Goal: Task Accomplishment & Management: Use online tool/utility

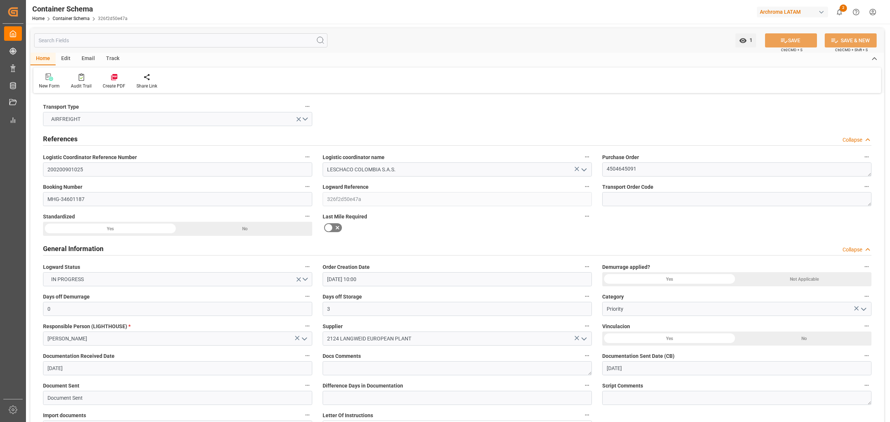
scroll to position [556, 0]
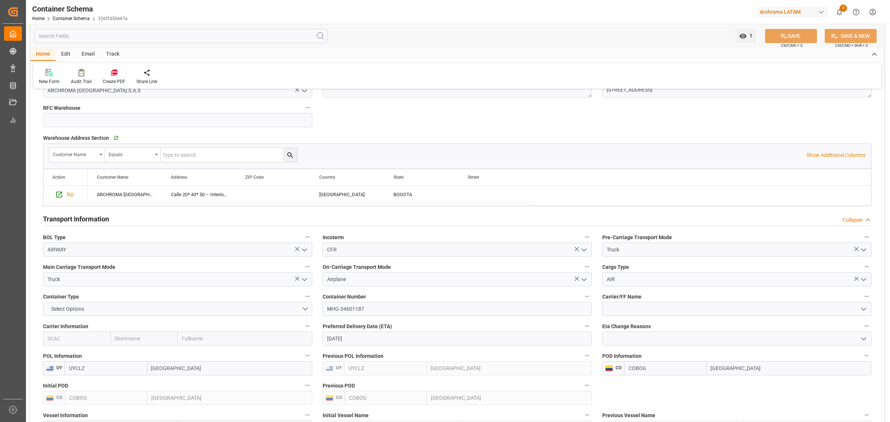
click at [442, 108] on div "Transport Type AIRFREIGHT References Collapse Logistic Coordinator Reference Nu…" at bounding box center [457, 240] width 854 height 1403
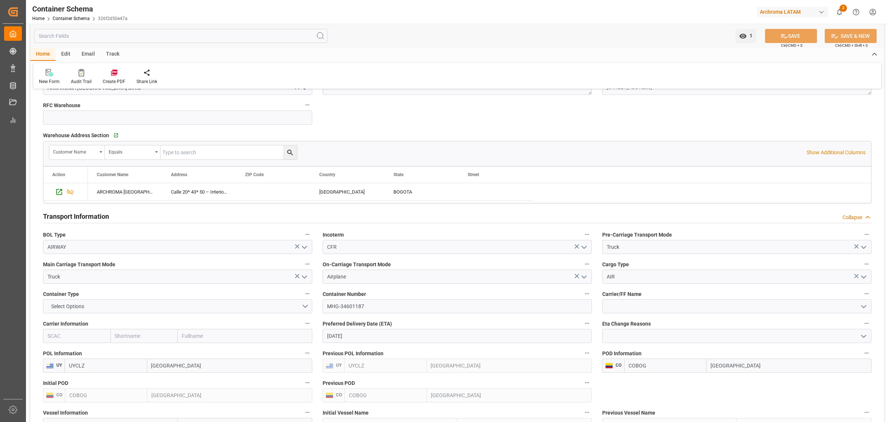
scroll to position [603, 0]
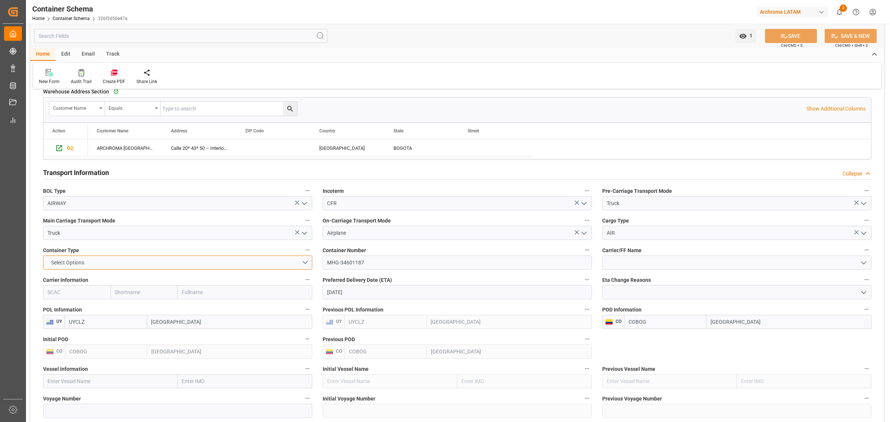
click at [310, 259] on button "Select Options" at bounding box center [177, 263] width 269 height 14
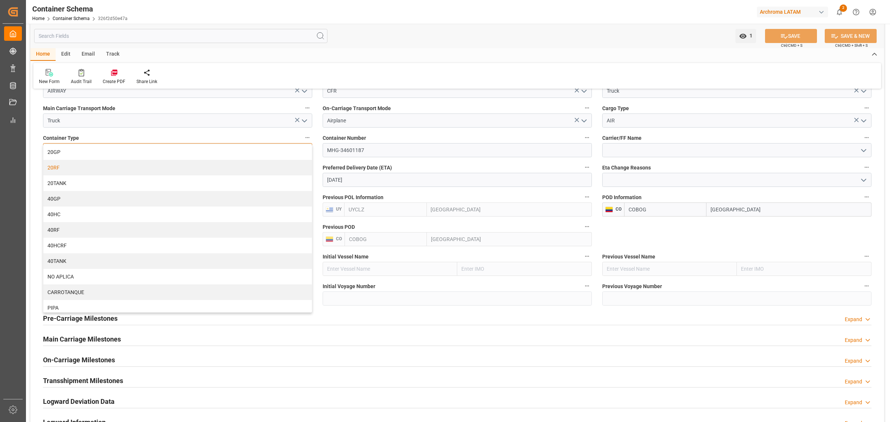
scroll to position [695, 0]
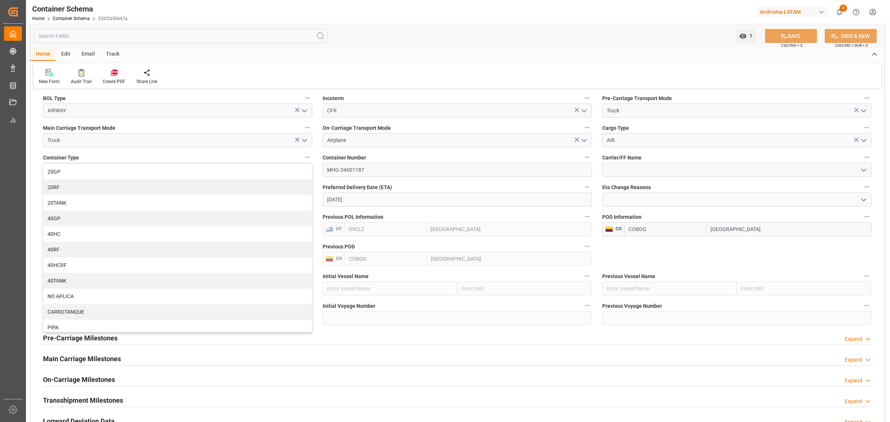
click at [316, 149] on div "Transport Type AIRFREIGHT References Collapse Logistic Coordinator Reference Nu…" at bounding box center [457, 101] width 854 height 1403
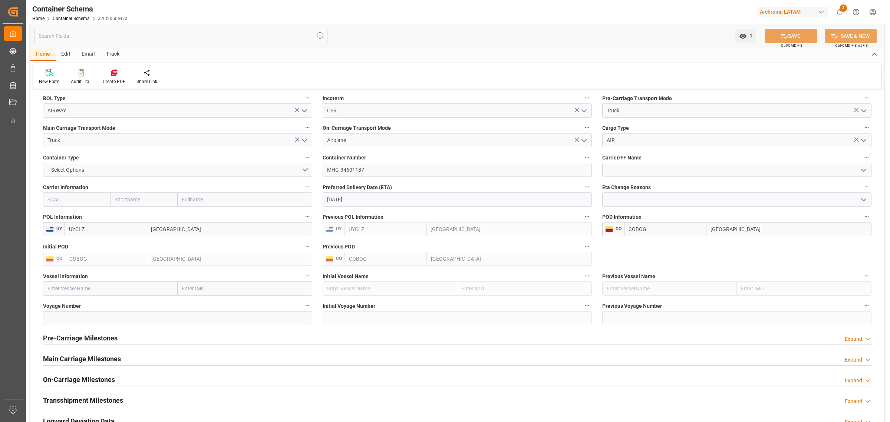
click at [318, 147] on div "Airplane" at bounding box center [457, 140] width 280 height 14
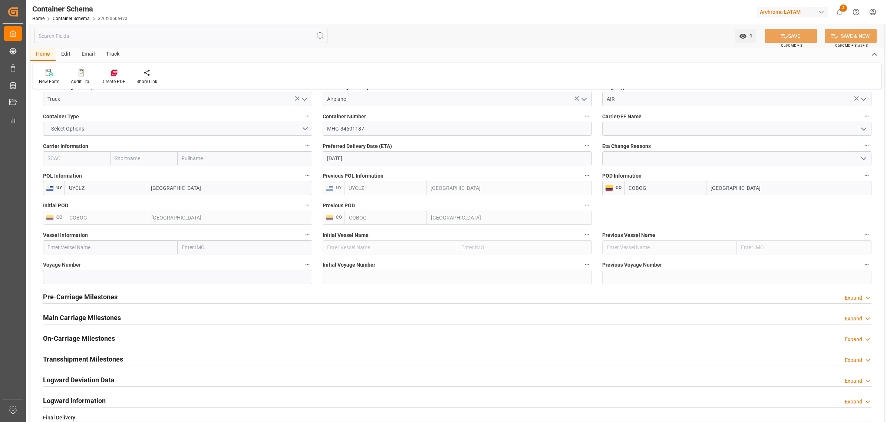
scroll to position [742, 0]
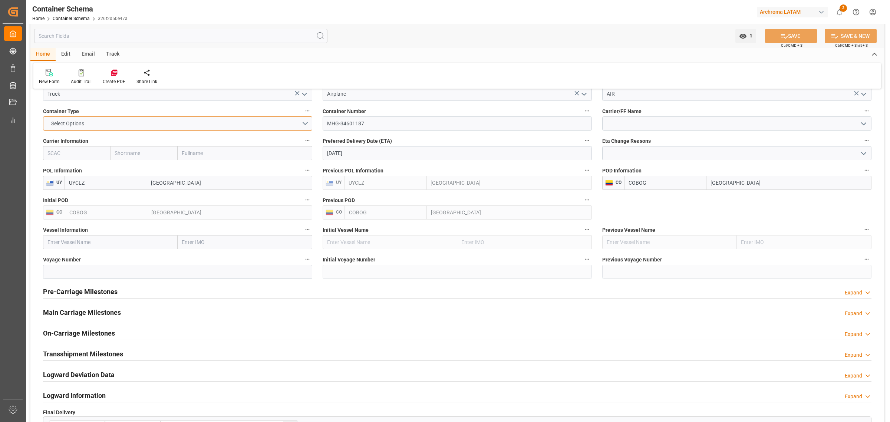
click at [303, 125] on button "Select Options" at bounding box center [177, 123] width 269 height 14
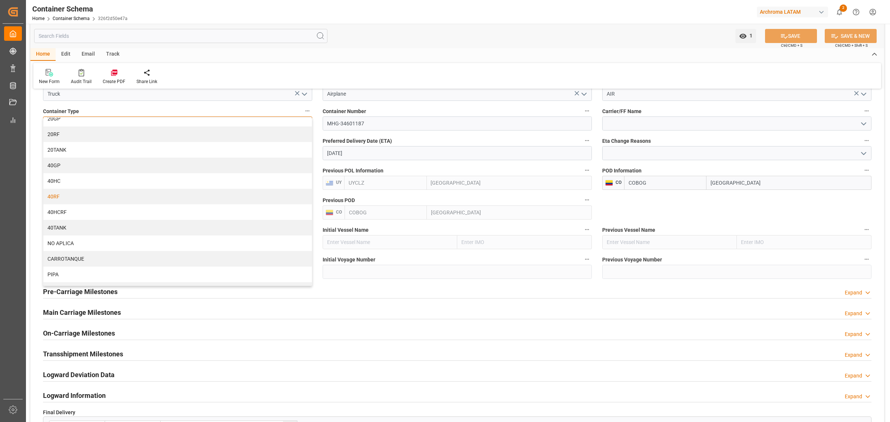
scroll to position [0, 0]
click at [386, 61] on div "Home Edit Email Track New Form Audit Trail Create PDF Share Link" at bounding box center [457, 68] width 854 height 40
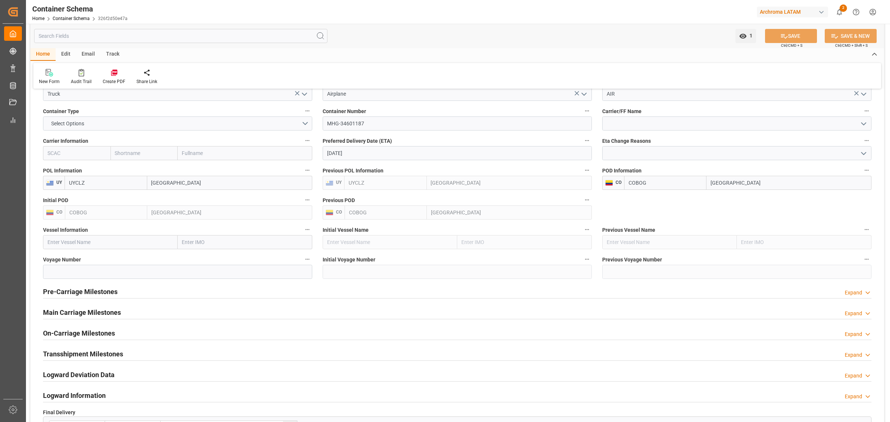
scroll to position [788, 0]
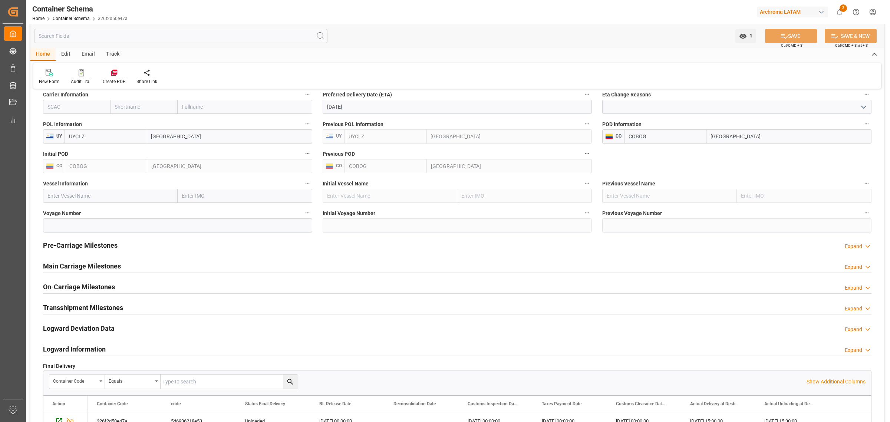
click at [144, 251] on div "Pre-Carriage Milestones Expand" at bounding box center [457, 245] width 828 height 14
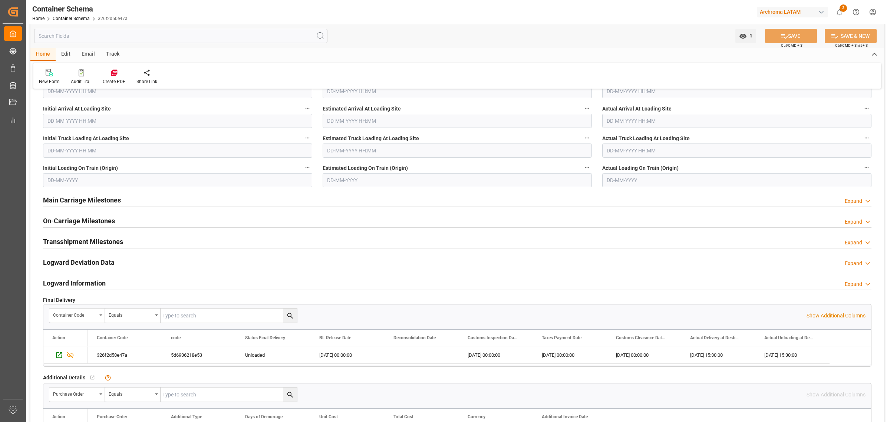
scroll to position [973, 0]
click at [90, 202] on h2 "Main Carriage Milestones" at bounding box center [82, 199] width 78 height 10
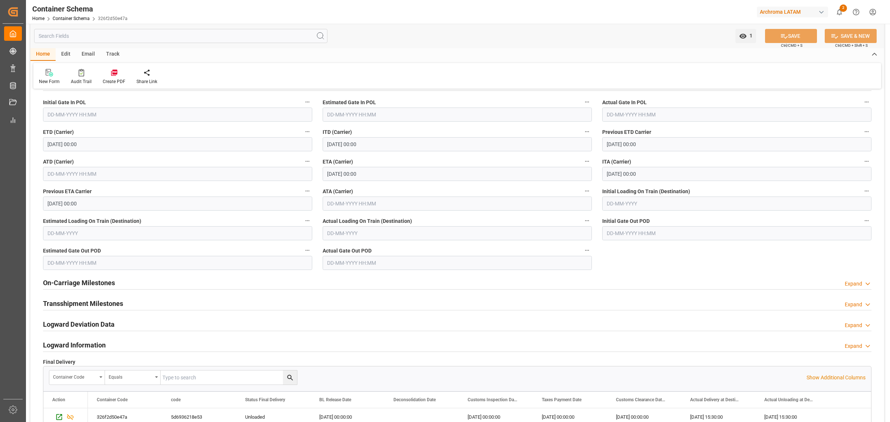
scroll to position [1066, 0]
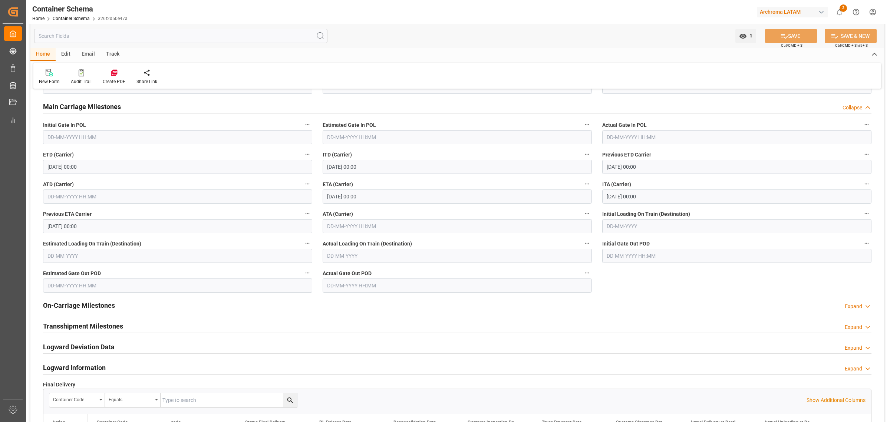
click at [137, 104] on div "Main Carriage Milestones Collapse" at bounding box center [457, 106] width 828 height 14
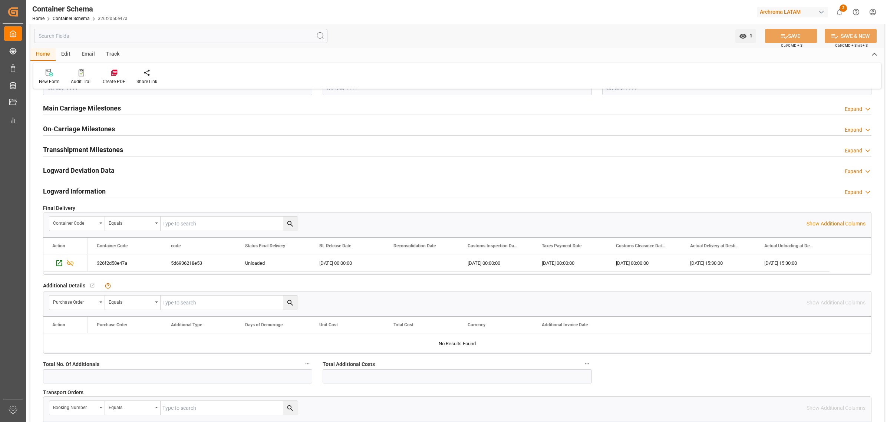
scroll to position [1020, 0]
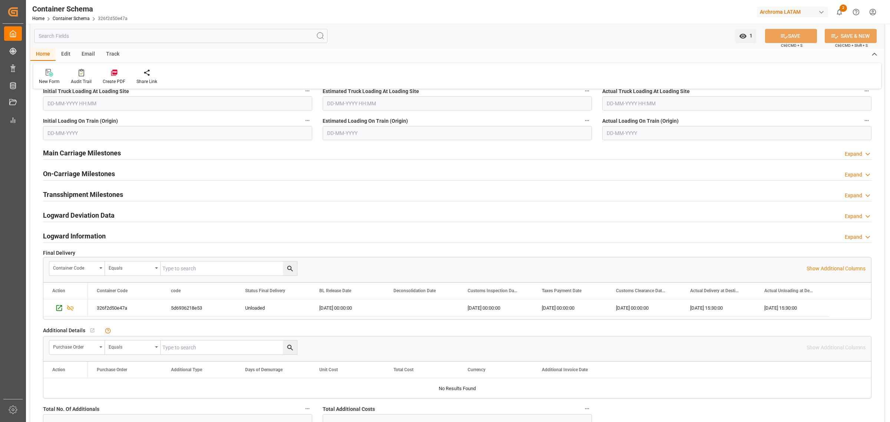
drag, startPoint x: 126, startPoint y: 176, endPoint x: 176, endPoint y: 184, distance: 50.3
click at [126, 175] on div "On-Carriage Milestones Expand" at bounding box center [457, 173] width 828 height 14
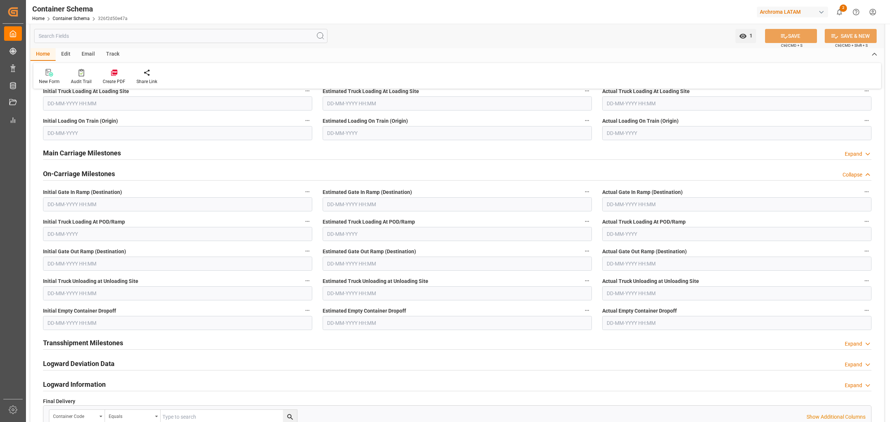
click at [213, 177] on div "On-Carriage Milestones Collapse" at bounding box center [457, 173] width 828 height 14
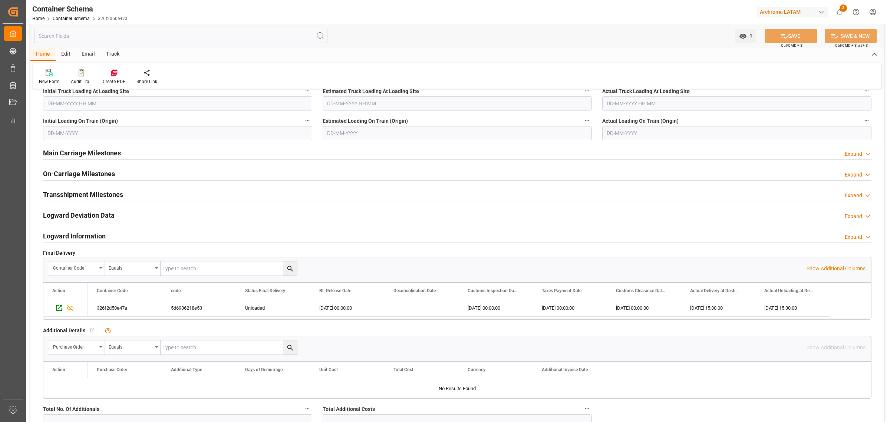
click at [172, 184] on div "On-Carriage Milestones Expand" at bounding box center [457, 174] width 839 height 21
click at [168, 195] on div "Transshipment Milestones Expand" at bounding box center [457, 194] width 828 height 14
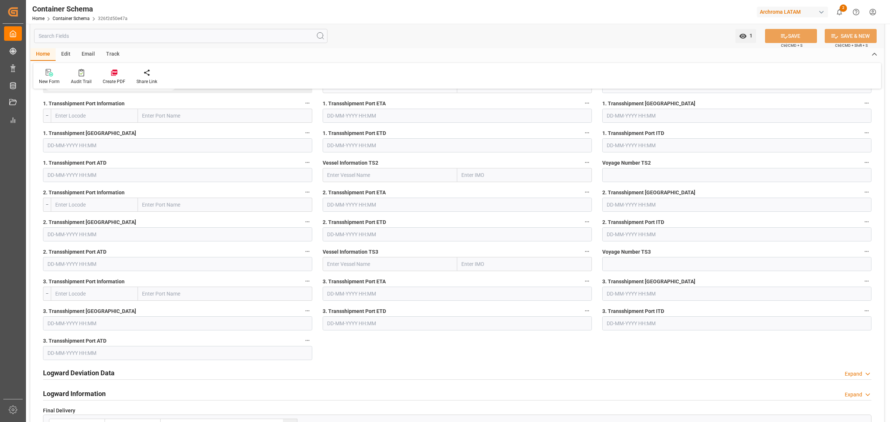
scroll to position [1113, 0]
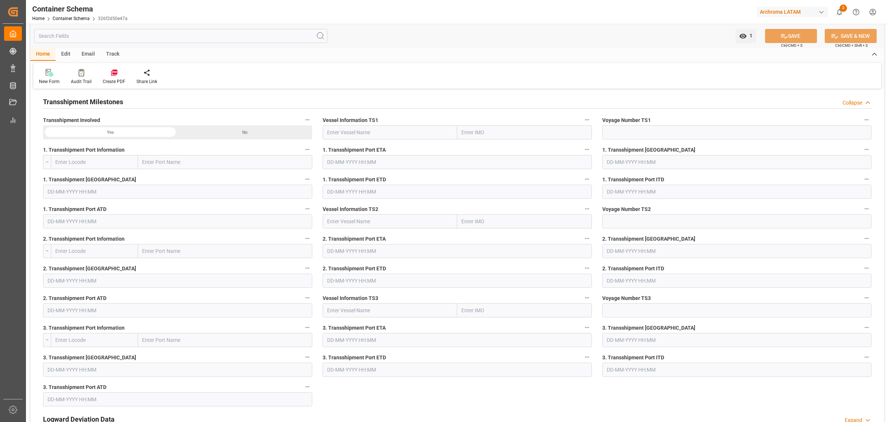
click at [106, 102] on h2 "Transshipment Milestones" at bounding box center [83, 102] width 80 height 10
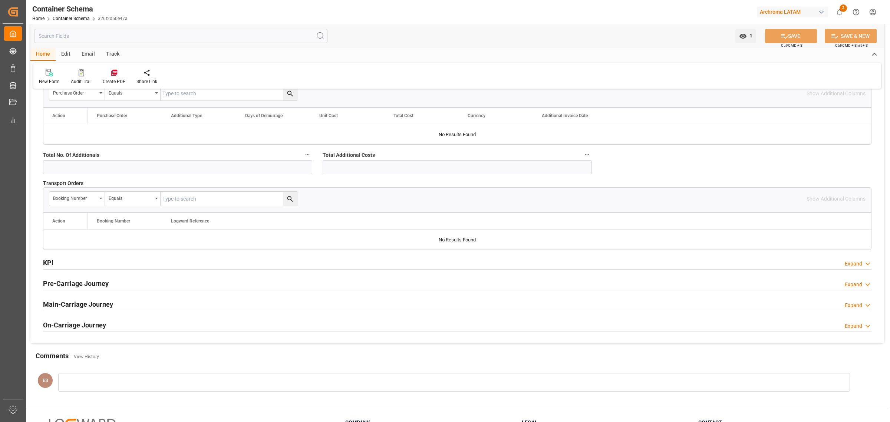
scroll to position [1298, 0]
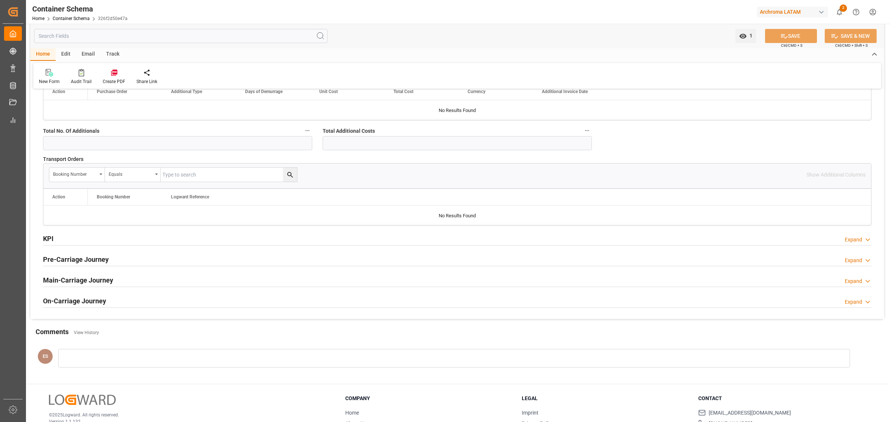
click at [265, 243] on div "KPI Expand" at bounding box center [457, 238] width 828 height 14
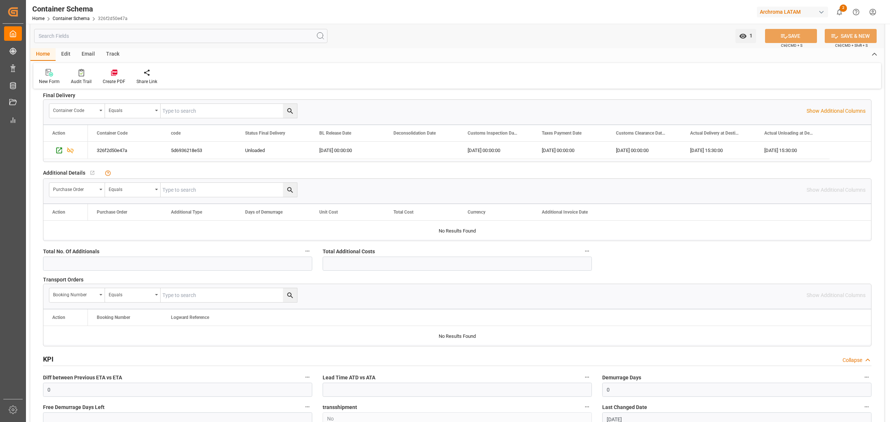
scroll to position [1159, 0]
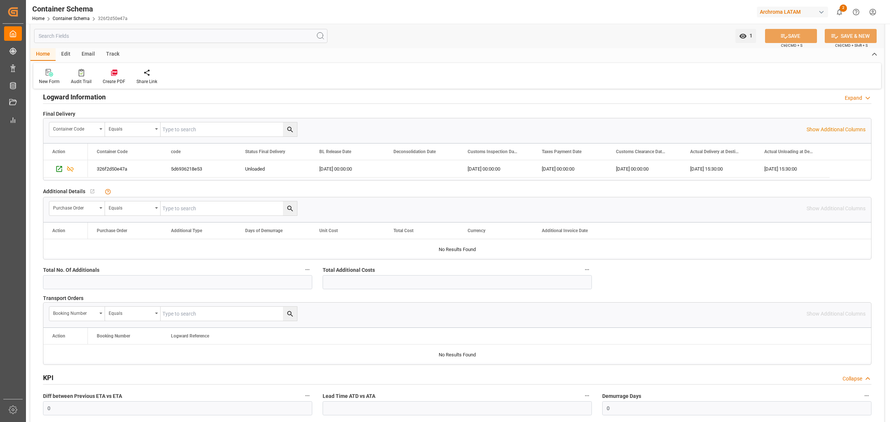
click at [814, 5] on div "Archroma LATAM" at bounding box center [794, 12] width 74 height 14
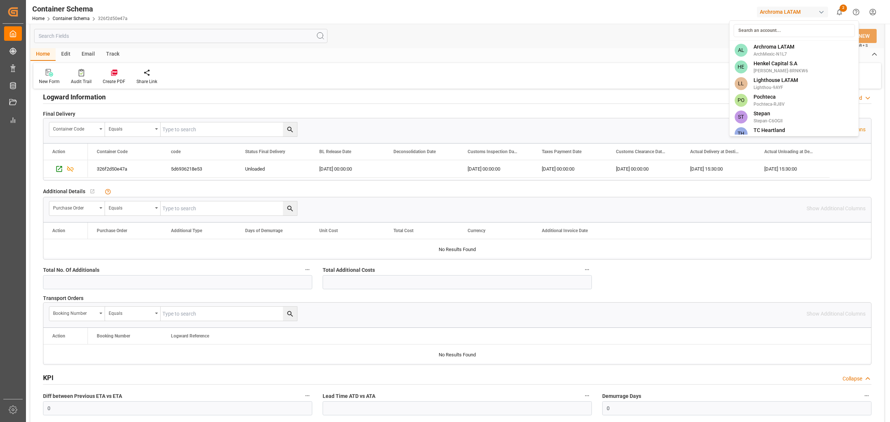
click at [813, 5] on html "Created by potrace 1.15, written by Peter Selinger 2001-2017 Created by potrace…" at bounding box center [445, 211] width 890 height 422
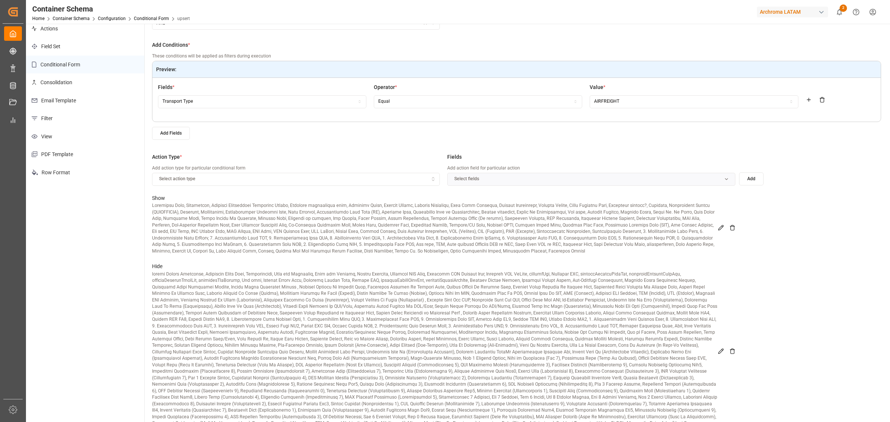
scroll to position [46, 0]
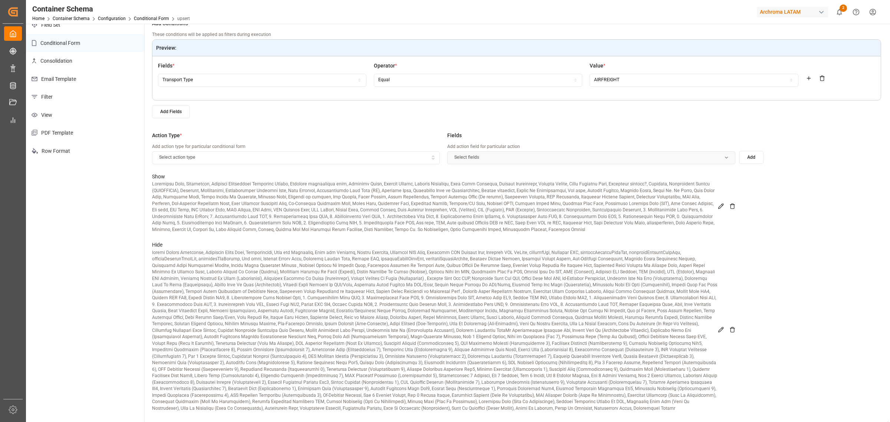
click at [731, 206] on icon at bounding box center [732, 206] width 6 height 6
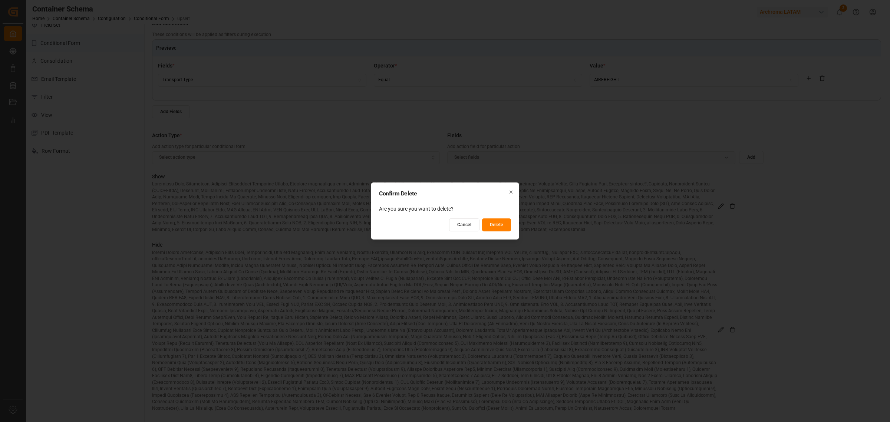
click at [495, 229] on button "Delete" at bounding box center [496, 224] width 29 height 13
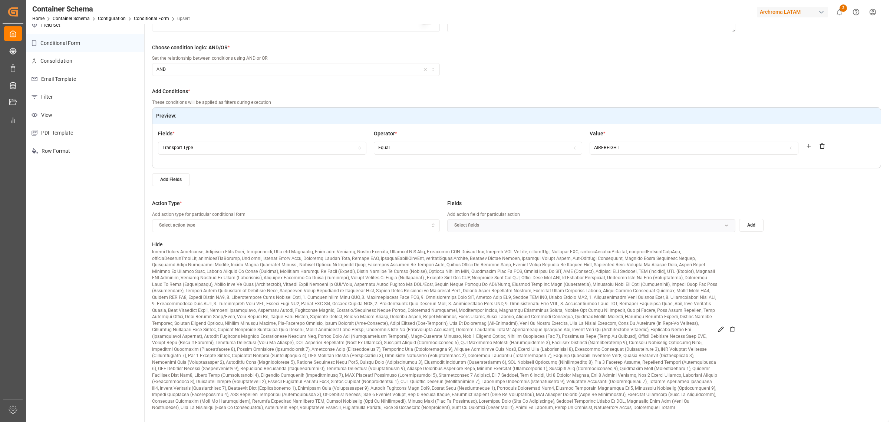
click at [732, 330] on icon at bounding box center [732, 329] width 6 height 6
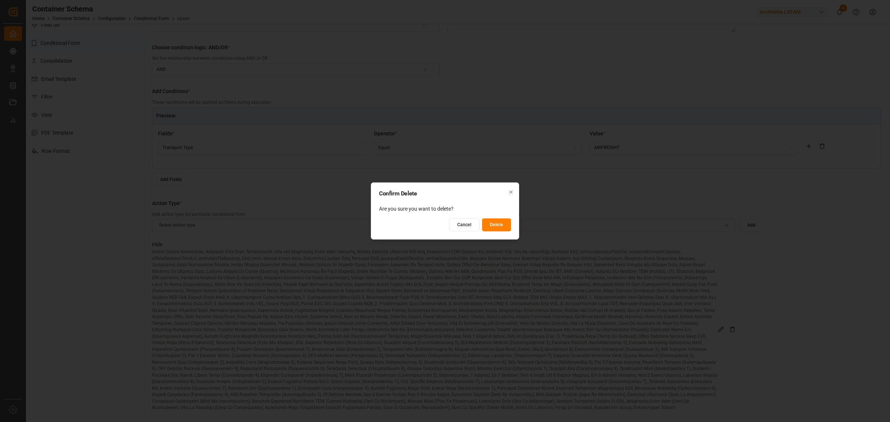
click at [496, 227] on button "Delete" at bounding box center [496, 224] width 29 height 13
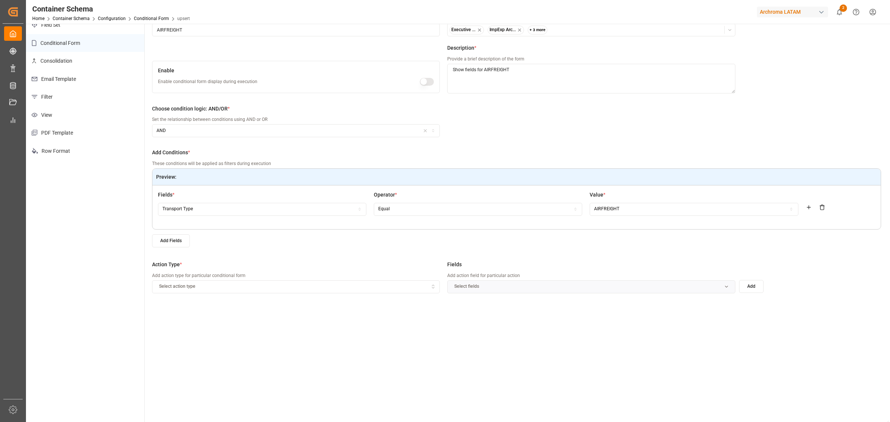
click at [682, 263] on label "Fields" at bounding box center [591, 265] width 288 height 8
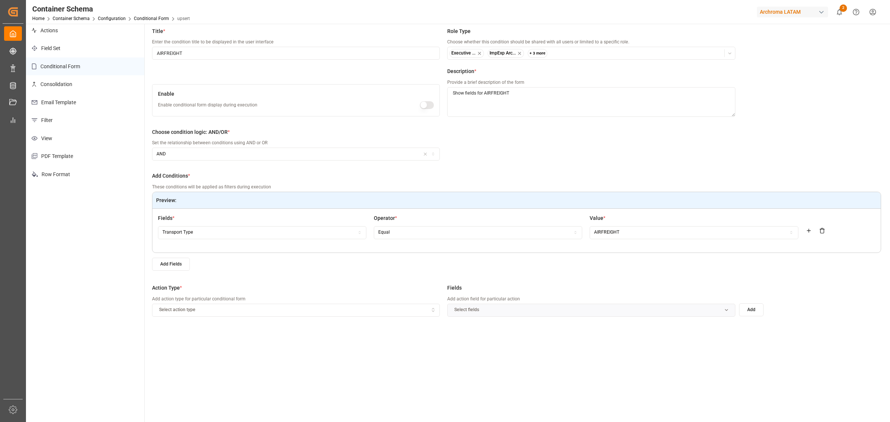
scroll to position [46, 0]
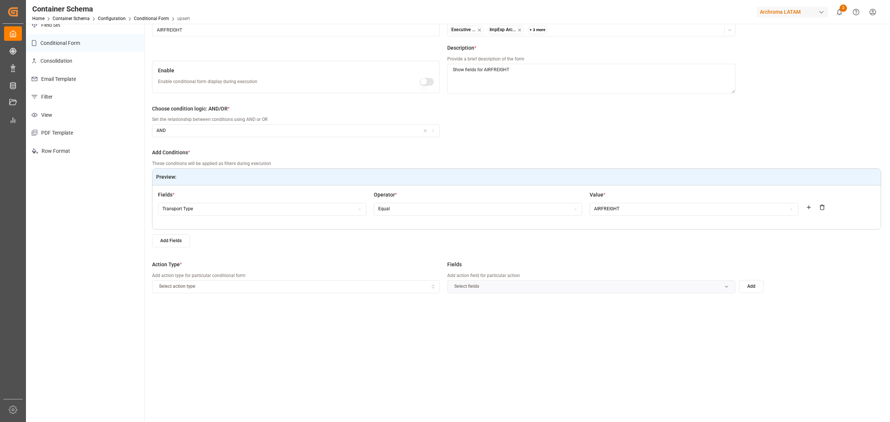
click at [330, 286] on div "Select action type" at bounding box center [296, 286] width 284 height 7
click at [177, 301] on div "Show" at bounding box center [198, 300] width 93 height 10
click at [648, 287] on div "Select fields" at bounding box center [591, 286] width 284 height 7
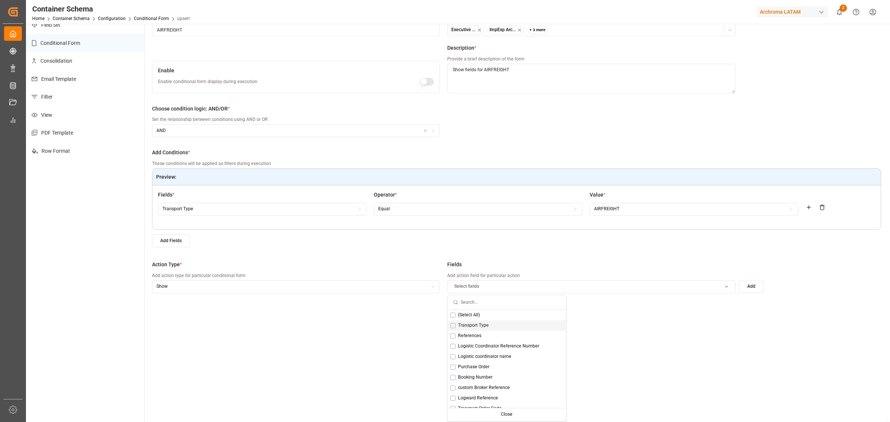
click at [476, 326] on span "Transport Type" at bounding box center [473, 325] width 31 height 7
click at [473, 337] on span "References" at bounding box center [469, 336] width 23 height 7
click at [482, 343] on span "Logistic Coordinator Reference Number" at bounding box center [498, 346] width 81 height 7
click at [497, 311] on span "Logistic coordinator name" at bounding box center [484, 310] width 53 height 7
click at [483, 322] on span "Purchase Order" at bounding box center [474, 320] width 32 height 7
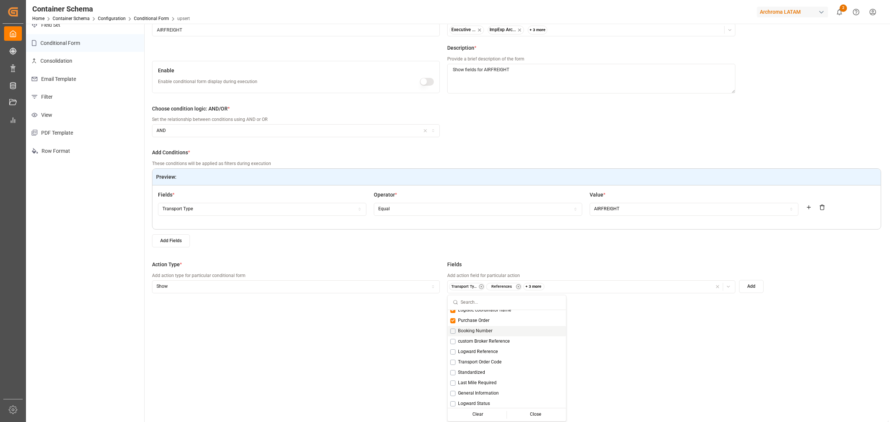
click at [479, 331] on span "Booking Number" at bounding box center [475, 331] width 34 height 7
click at [473, 351] on span "Logward Reference" at bounding box center [478, 352] width 40 height 7
click at [468, 379] on div "Last Mile Required" at bounding box center [507, 383] width 118 height 10
click at [483, 355] on span "Logward Status" at bounding box center [474, 357] width 32 height 7
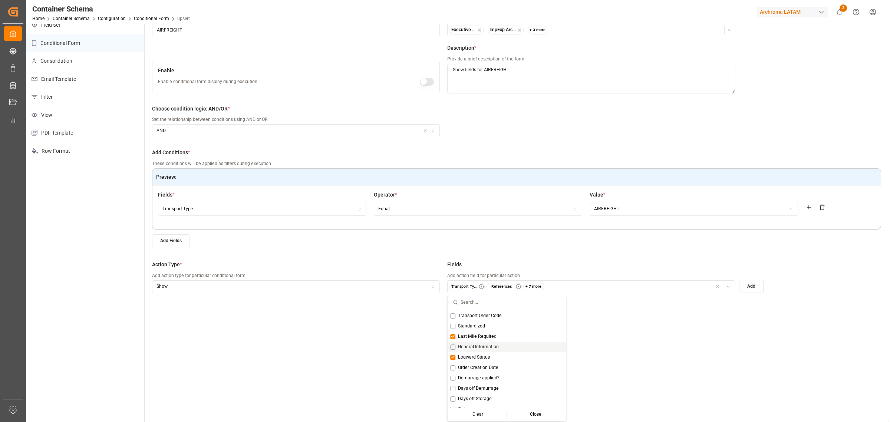
click at [487, 347] on span "General Information" at bounding box center [478, 347] width 41 height 7
click at [482, 367] on span "Order Creation Date" at bounding box center [478, 368] width 40 height 7
click at [478, 375] on span "Demurrage applied?" at bounding box center [479, 378] width 42 height 7
click at [492, 344] on span "Days off Demurrage" at bounding box center [478, 342] width 41 height 7
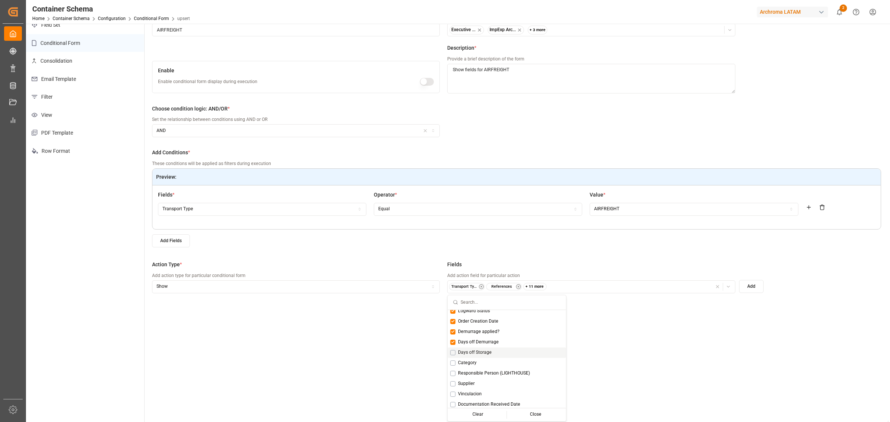
click at [486, 355] on span "Days off Storage" at bounding box center [475, 352] width 34 height 7
click at [470, 363] on span "Category" at bounding box center [467, 363] width 19 height 7
click at [490, 327] on span "Responsible Person (LIGHTHOUSE)" at bounding box center [494, 327] width 72 height 7
click at [468, 333] on div "Supplier" at bounding box center [507, 337] width 118 height 10
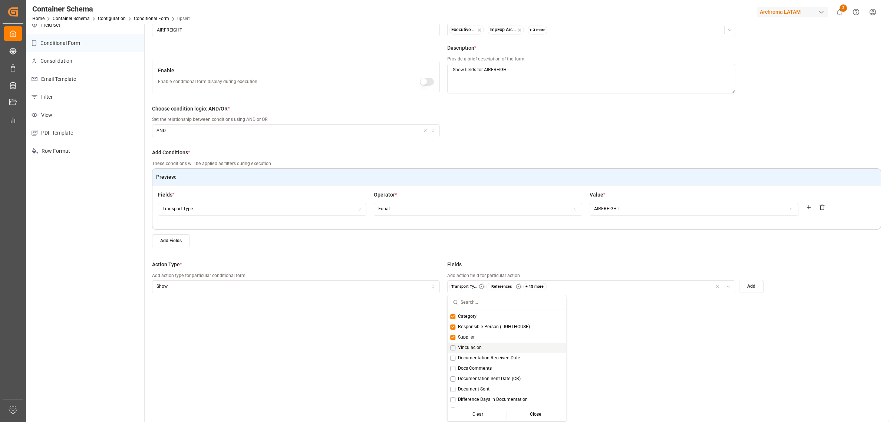
click at [468, 349] on span "Vinculacion" at bounding box center [470, 348] width 24 height 7
click at [504, 356] on span "Documentation Received Date" at bounding box center [489, 358] width 62 height 7
click at [475, 368] on span "Docs Comments" at bounding box center [475, 368] width 34 height 7
click at [478, 377] on span "Documentation Sent Date (CB)" at bounding box center [489, 379] width 63 height 7
click at [475, 391] on span "Document Sent" at bounding box center [474, 389] width 32 height 7
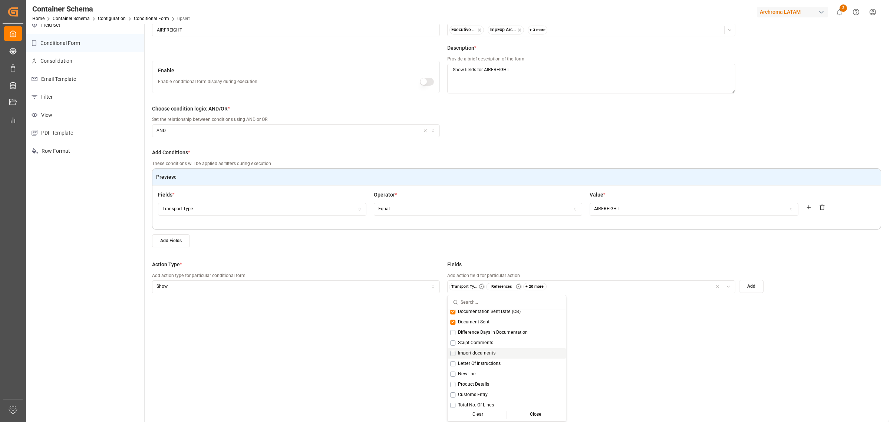
scroll to position [232, 0]
click at [493, 353] on span "Difference Days in Documentation" at bounding box center [493, 353] width 70 height 7
click at [477, 376] on span "Import documents" at bounding box center [476, 374] width 37 height 7
click at [477, 381] on span "Letter Of Instructions" at bounding box center [479, 384] width 43 height 7
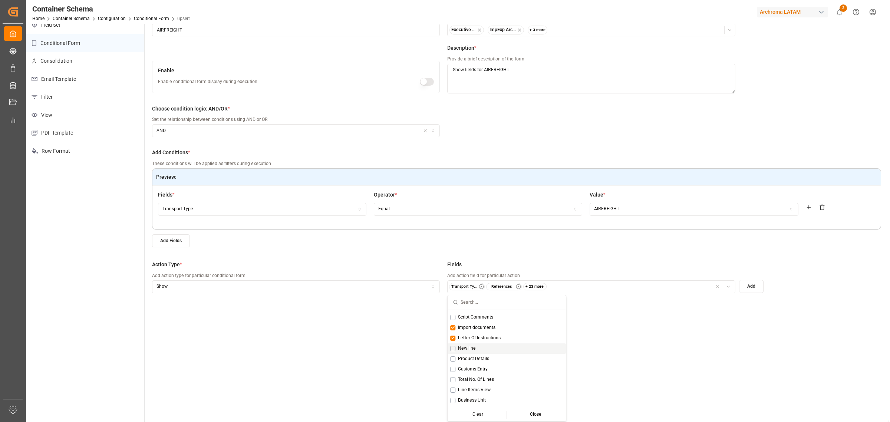
click at [475, 350] on span "New line" at bounding box center [467, 348] width 18 height 7
click at [486, 360] on span "Product Details" at bounding box center [473, 359] width 31 height 7
click at [486, 370] on span "Customs Entry" at bounding box center [473, 369] width 30 height 7
click at [486, 380] on span "Total No. Of Lines" at bounding box center [476, 379] width 36 height 7
click at [477, 388] on span "Line Items View" at bounding box center [474, 390] width 33 height 7
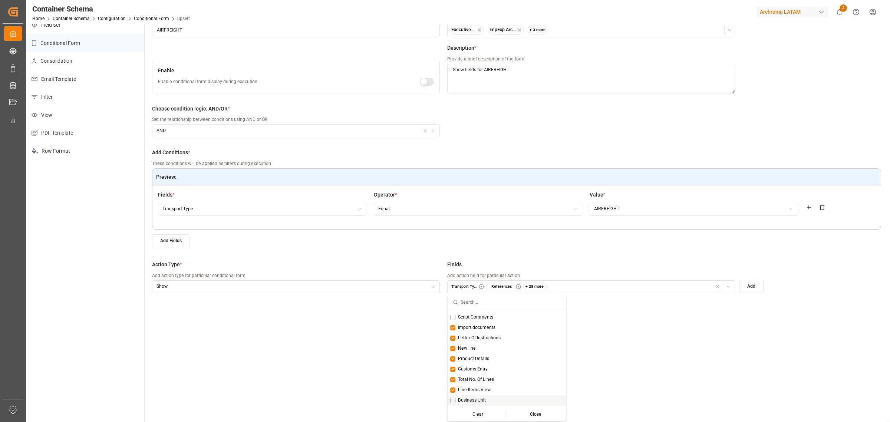
click at [486, 397] on div "Business Unit" at bounding box center [507, 400] width 118 height 10
click at [482, 364] on span "Total Number Of Packages" at bounding box center [485, 364] width 55 height 7
click at [475, 373] on span "Package Type" at bounding box center [472, 375] width 29 height 7
click at [472, 383] on span "Quantity of product" at bounding box center [477, 385] width 39 height 7
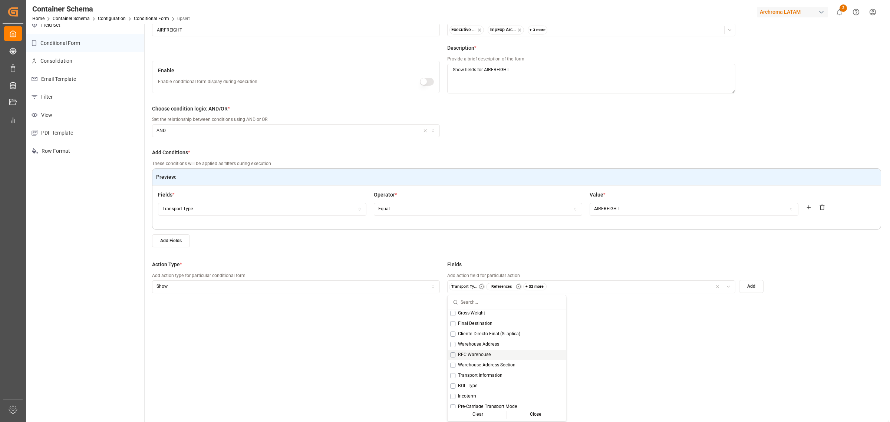
scroll to position [371, 0]
click at [477, 349] on span "Net Weight" at bounding box center [469, 349] width 23 height 7
click at [483, 356] on span "Gross Weight" at bounding box center [471, 359] width 27 height 7
click at [478, 369] on span "Final Destination" at bounding box center [475, 370] width 34 height 7
click at [478, 377] on span "Cliente Directo Final (Si aplica)" at bounding box center [489, 380] width 62 height 7
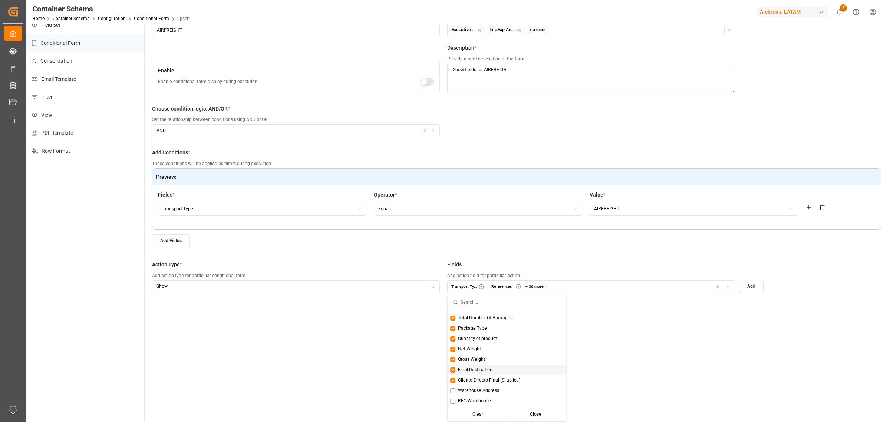
scroll to position [417, 0]
click at [490, 344] on span "Warehouse Address" at bounding box center [478, 344] width 41 height 7
click at [481, 353] on span "RFC Warehouse" at bounding box center [474, 355] width 33 height 7
click at [480, 363] on span "Warehouse Address Section" at bounding box center [486, 365] width 57 height 7
click at [482, 373] on span "Transport Information" at bounding box center [480, 375] width 45 height 7
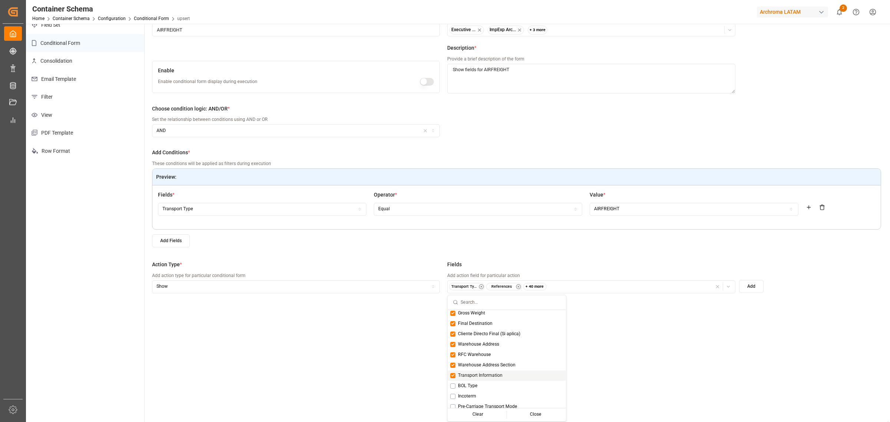
click at [481, 377] on span "Transport Information" at bounding box center [480, 375] width 45 height 7
click at [477, 379] on div "Transport Information" at bounding box center [507, 375] width 118 height 10
click at [475, 381] on div "BOL Type" at bounding box center [507, 386] width 118 height 10
click at [461, 347] on span "Incoterm" at bounding box center [467, 350] width 18 height 7
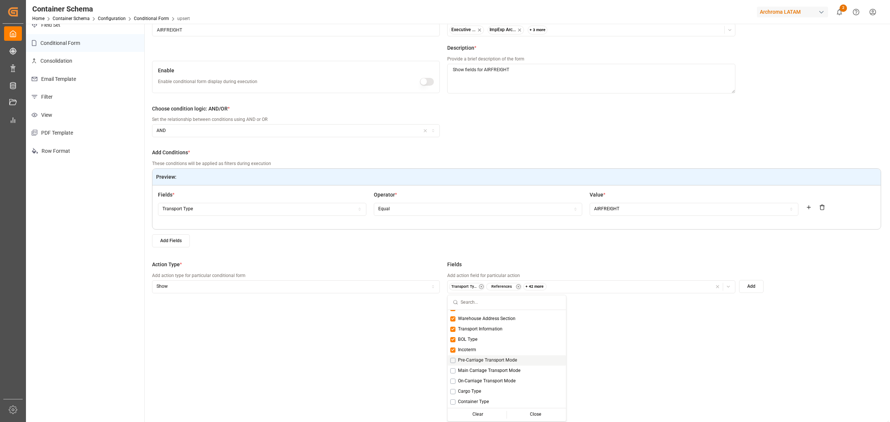
click at [464, 357] on span "Pre-Carriage Transport Mode" at bounding box center [487, 360] width 59 height 7
click at [466, 372] on span "Main Carriage Transport Mode" at bounding box center [489, 371] width 63 height 7
click at [468, 382] on span "On-Carriage Transport Mode" at bounding box center [487, 381] width 58 height 7
click at [471, 346] on span "Cargo Type" at bounding box center [469, 345] width 23 height 7
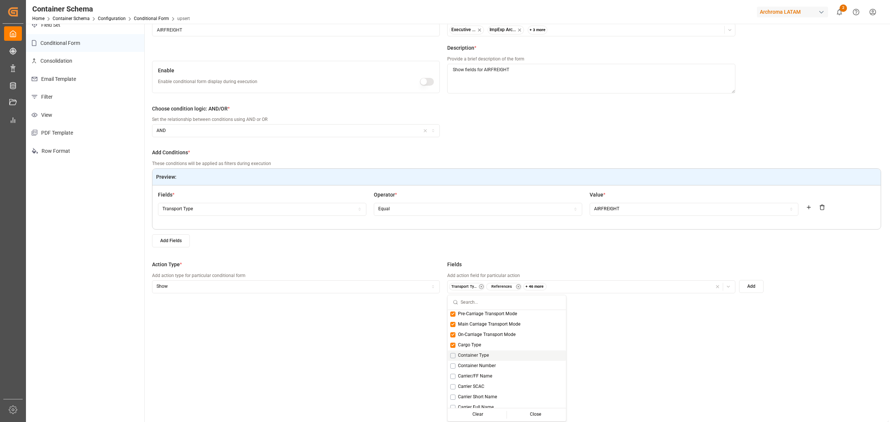
click at [467, 357] on span "Container Type" at bounding box center [473, 355] width 31 height 7
click at [468, 364] on span "Container Number" at bounding box center [477, 366] width 38 height 7
click at [468, 373] on span "Carrier/FF Name" at bounding box center [475, 376] width 34 height 7
click at [481, 331] on span "Carrier/FF Name" at bounding box center [475, 330] width 34 height 7
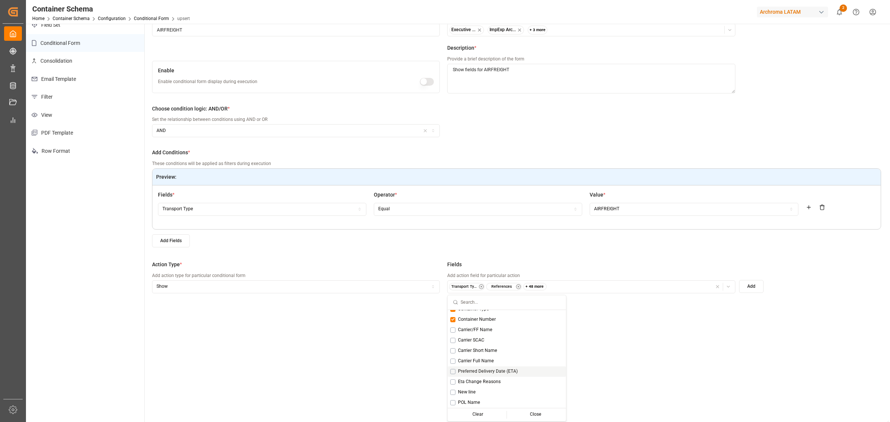
click at [483, 373] on span "Preferred Delivery Date (ETA)" at bounding box center [488, 371] width 60 height 7
click at [471, 343] on span "New line" at bounding box center [467, 346] width 18 height 7
click at [472, 353] on span "POL Name" at bounding box center [469, 356] width 22 height 7
click at [490, 377] on span "POL Country Code" at bounding box center [476, 377] width 37 height 7
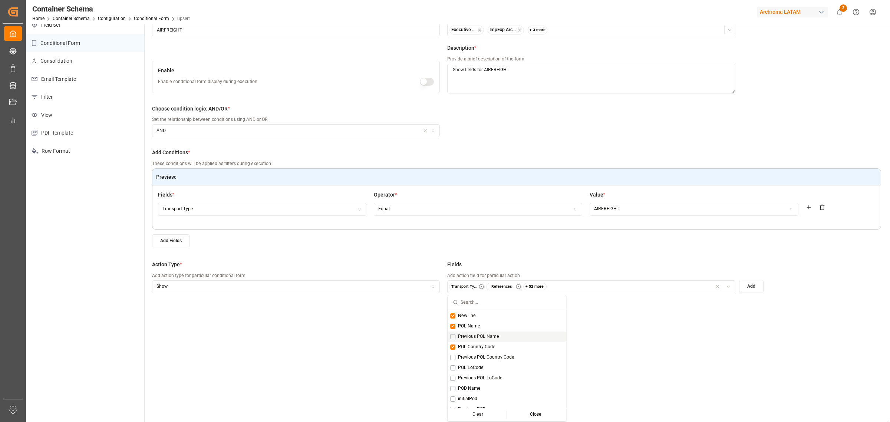
scroll to position [649, 0]
click at [472, 348] on span "POL LoCode" at bounding box center [471, 351] width 26 height 7
click at [471, 366] on div "Previous POL LoCode" at bounding box center [507, 362] width 118 height 10
click at [491, 357] on span "POD Country Code" at bounding box center [477, 357] width 38 height 7
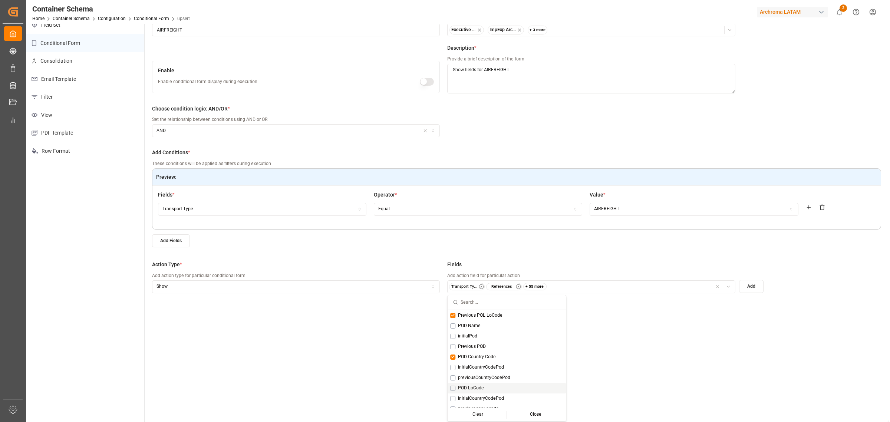
click at [468, 385] on span "POD LoCode" at bounding box center [471, 388] width 26 height 7
click at [471, 326] on span "New line" at bounding box center [467, 326] width 18 height 7
click at [483, 337] on span "Pre-Carriage Milestones" at bounding box center [482, 338] width 49 height 7
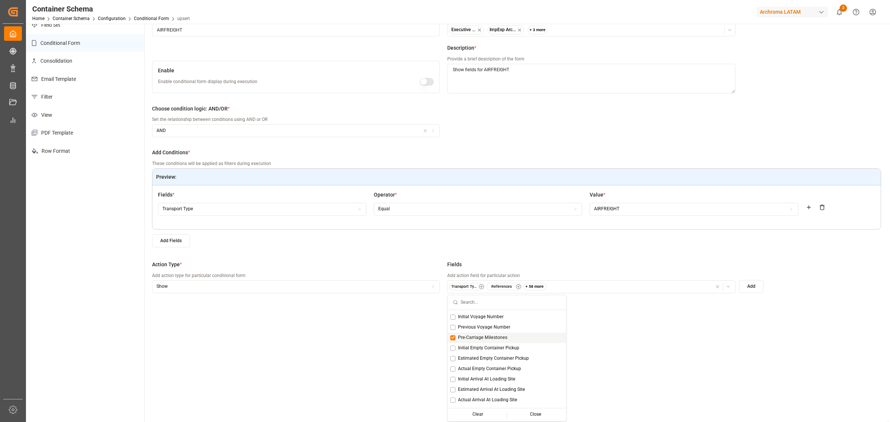
click at [483, 337] on span "Pre-Carriage Milestones" at bounding box center [482, 338] width 49 height 7
click at [484, 377] on span "Main Carriage Milestones" at bounding box center [484, 380] width 53 height 7
click at [475, 326] on span "ETD (Carrier)" at bounding box center [471, 329] width 26 height 7
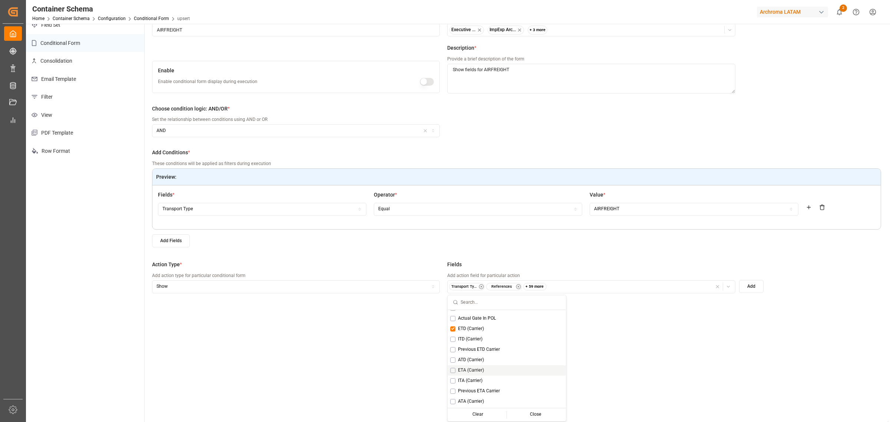
click at [468, 367] on span "ETA (Carrier)" at bounding box center [471, 370] width 26 height 7
click at [459, 398] on span "ATA (Carrier)" at bounding box center [471, 401] width 26 height 7
click at [505, 362] on span "Transshipment Milestones" at bounding box center [485, 362] width 55 height 7
click at [499, 372] on span "Transshipment Involved" at bounding box center [482, 372] width 49 height 7
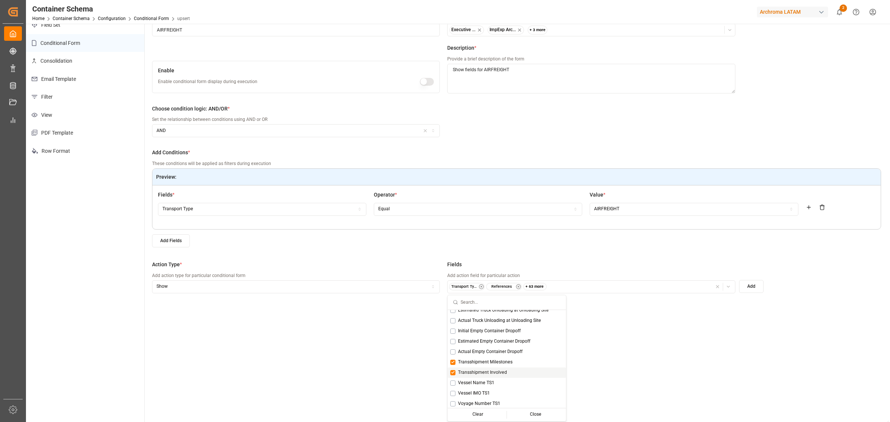
click at [503, 371] on span "Transshipment Involved" at bounding box center [482, 372] width 49 height 7
click at [505, 359] on span "Transshipment Milestones" at bounding box center [485, 362] width 55 height 7
click at [511, 350] on span "Actual Empty Container Dropoff" at bounding box center [490, 352] width 65 height 7
click at [494, 356] on div "Final Delivery" at bounding box center [507, 358] width 118 height 10
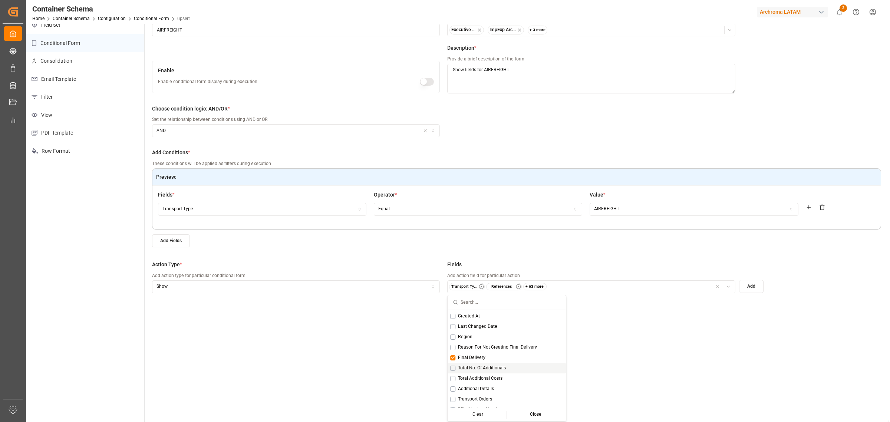
click at [503, 366] on span "Total No. Of Additionals" at bounding box center [482, 368] width 48 height 7
click at [495, 377] on span "Total Additional Costs" at bounding box center [480, 378] width 45 height 7
click at [489, 386] on span "Additional Details" at bounding box center [476, 389] width 36 height 7
click at [485, 352] on span "Transport Orders" at bounding box center [475, 353] width 34 height 7
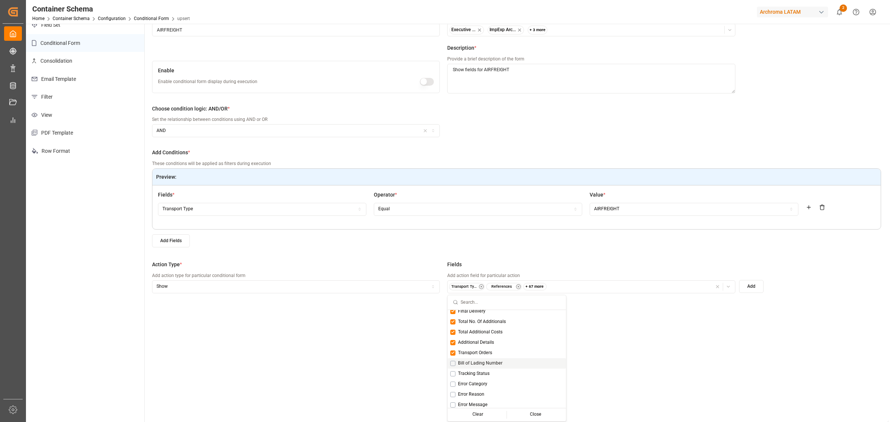
click at [489, 360] on span "Bill of Lading Number" at bounding box center [480, 363] width 45 height 7
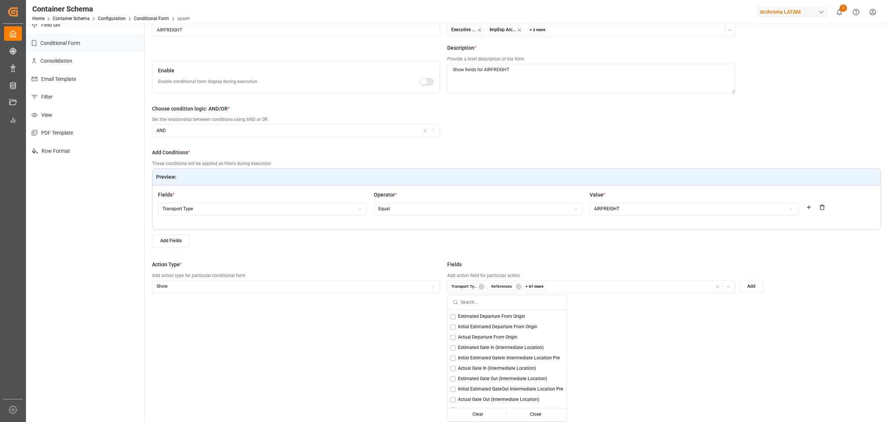
scroll to position [2351, 0]
click at [753, 282] on button "Add" at bounding box center [751, 286] width 24 height 13
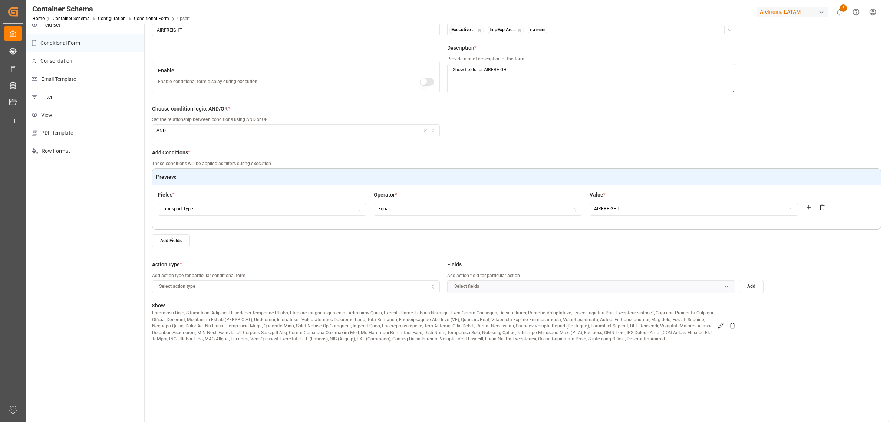
click at [368, 289] on div "Select action type" at bounding box center [296, 286] width 284 height 7
click at [223, 312] on div "Hide" at bounding box center [198, 311] width 93 height 10
click at [533, 287] on div "Select fields" at bounding box center [591, 286] width 284 height 7
click at [466, 312] on span "(Select All)" at bounding box center [469, 315] width 22 height 7
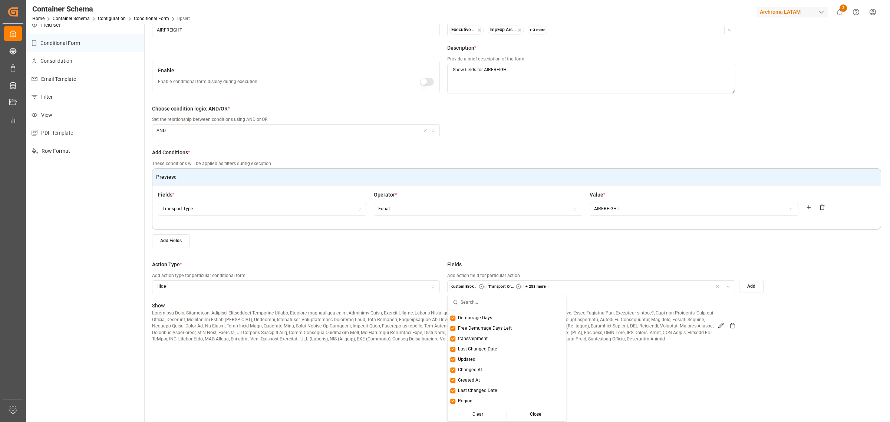
scroll to position [1311, 0]
click at [464, 321] on span "New line" at bounding box center [467, 323] width 18 height 7
click at [464, 331] on span "KPI" at bounding box center [461, 333] width 7 height 7
click at [461, 340] on span "Diff between Previous ETA vs ETA" at bounding box center [492, 343] width 69 height 7
click at [467, 349] on div "Lead Time ATD vs ATA" at bounding box center [507, 354] width 118 height 10
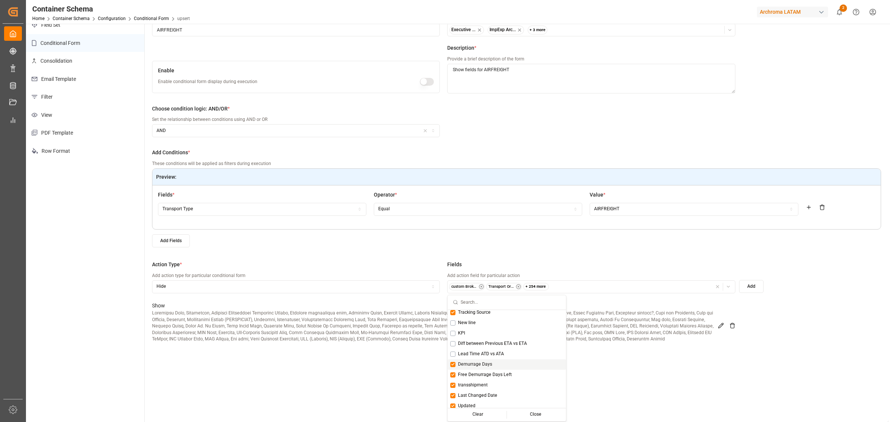
click at [475, 361] on span "Demurrage Days" at bounding box center [475, 364] width 34 height 7
click at [477, 372] on span "Free Demurrage Days Left" at bounding box center [485, 375] width 54 height 7
click at [483, 337] on span "transshipment" at bounding box center [473, 339] width 30 height 7
click at [483, 349] on span "Last Changed Date" at bounding box center [477, 349] width 39 height 7
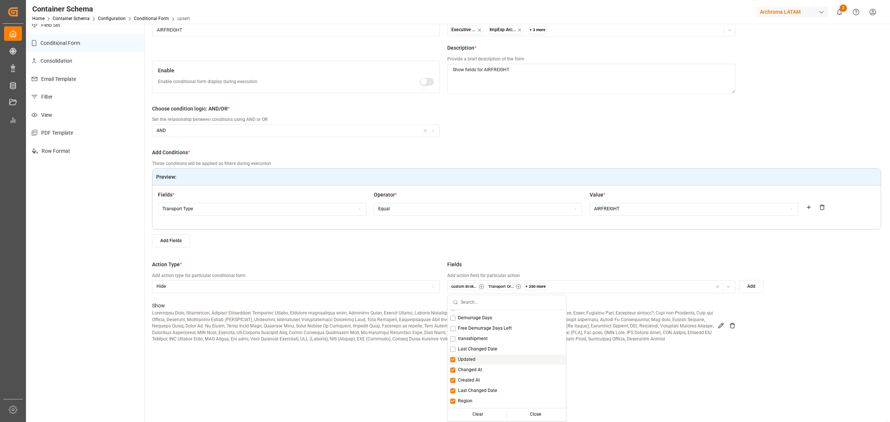
click at [464, 359] on span "Updated" at bounding box center [466, 359] width 17 height 7
click at [473, 373] on div "Changed At" at bounding box center [507, 370] width 118 height 10
click at [472, 377] on span "Created At" at bounding box center [469, 380] width 22 height 7
click at [487, 343] on span "Last Changed Date" at bounding box center [477, 344] width 39 height 7
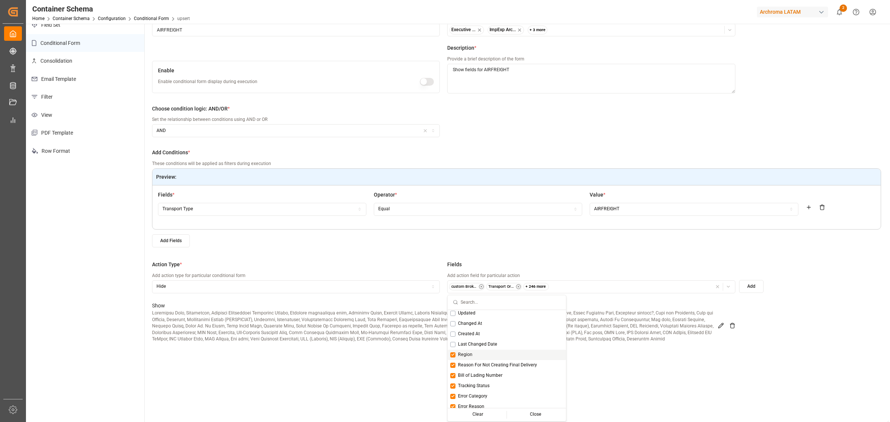
click at [453, 353] on button "Suggestions" at bounding box center [452, 354] width 5 height 5
click at [469, 366] on span "Reason For Not Creating Final Delivery" at bounding box center [497, 365] width 79 height 7
click at [488, 329] on span "Bill of Lading Number" at bounding box center [480, 329] width 45 height 7
click at [475, 341] on span "Tracking Status" at bounding box center [474, 339] width 32 height 7
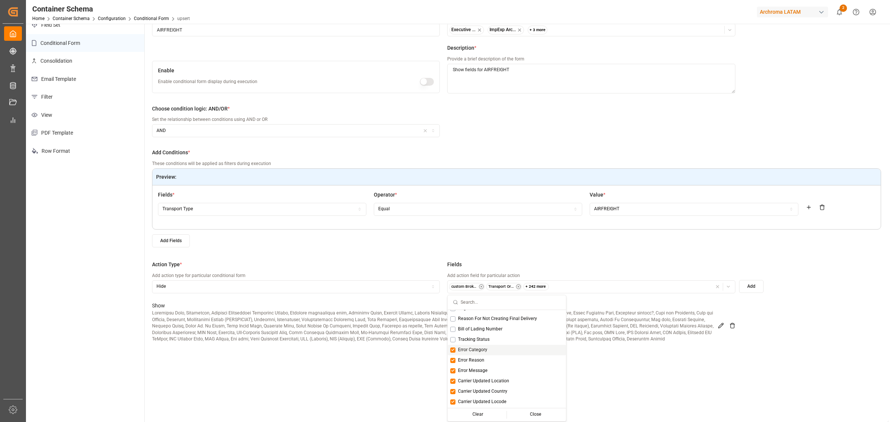
click at [478, 349] on span "Error Category" at bounding box center [472, 350] width 29 height 7
click at [475, 357] on span "Error Reason" at bounding box center [471, 360] width 26 height 7
click at [475, 368] on span "Error Message" at bounding box center [473, 371] width 30 height 7
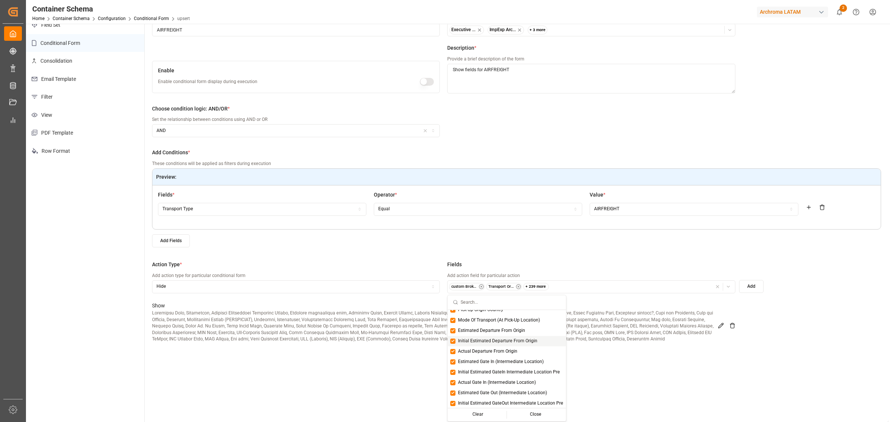
click at [755, 287] on button "Add" at bounding box center [751, 286] width 24 height 13
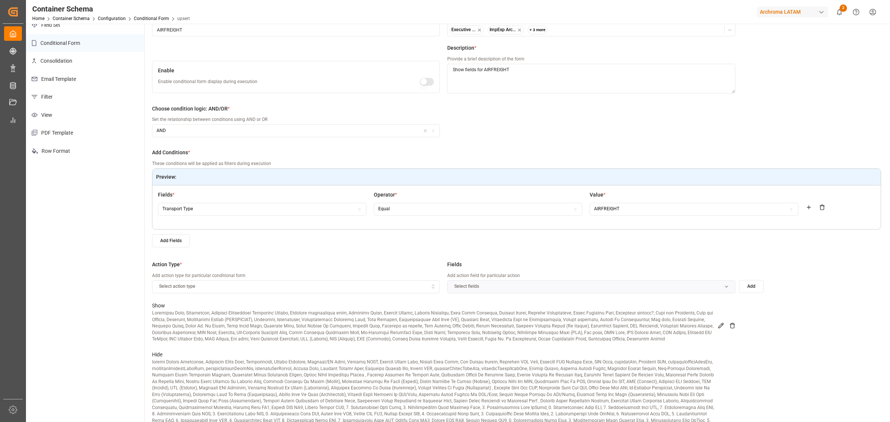
click at [722, 322] on div "Show" at bounding box center [443, 325] width 583 height 49
click at [721, 325] on icon at bounding box center [721, 326] width 6 height 6
click at [729, 287] on icon "button" at bounding box center [728, 286] width 5 height 5
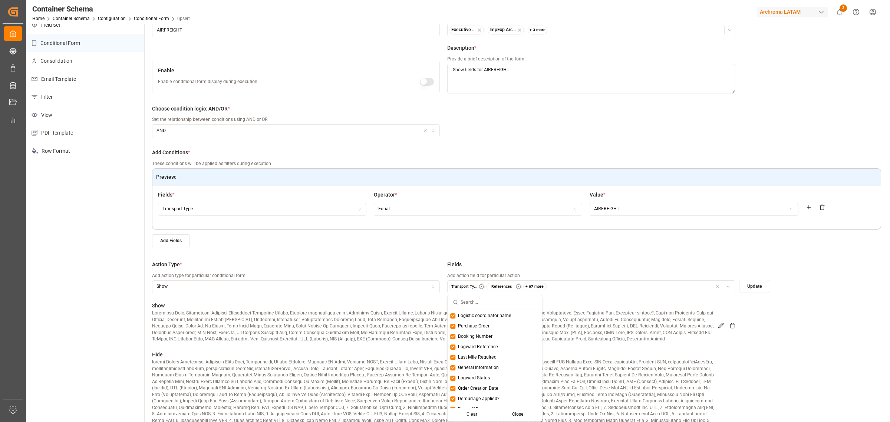
scroll to position [0, 0]
click at [457, 308] on div at bounding box center [495, 302] width 94 height 15
click at [458, 312] on span "(Select All)" at bounding box center [469, 315] width 22 height 7
click at [751, 286] on button "Update" at bounding box center [754, 286] width 31 height 13
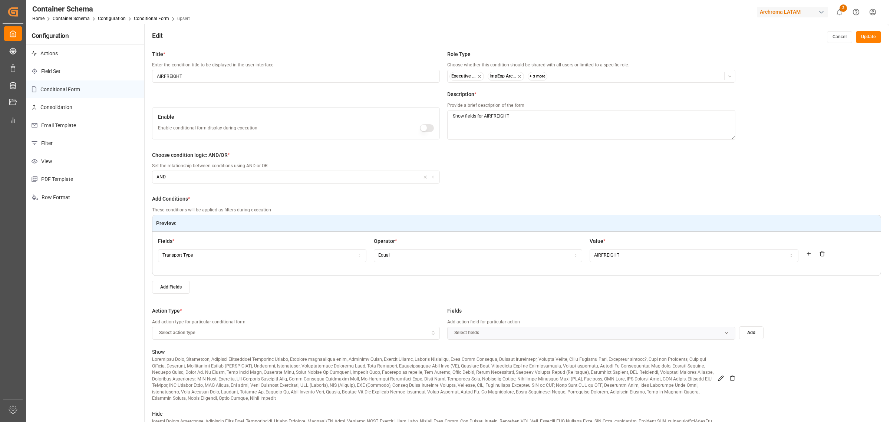
click at [873, 40] on button "Update" at bounding box center [868, 37] width 25 height 12
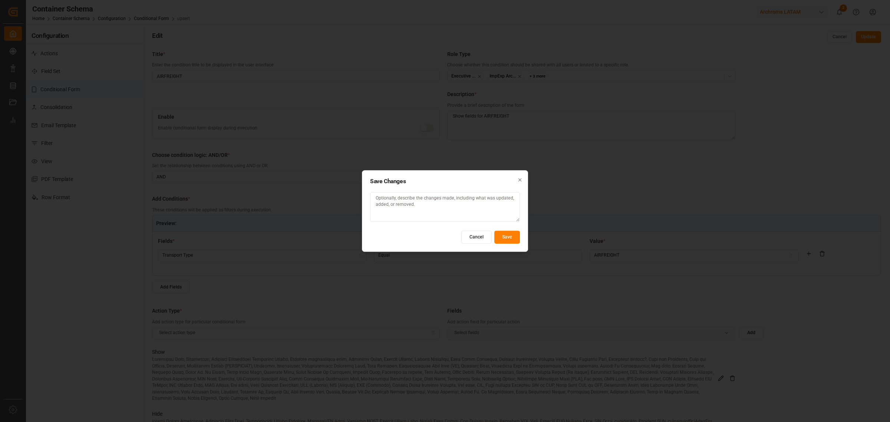
click at [501, 238] on button "Save" at bounding box center [507, 237] width 26 height 13
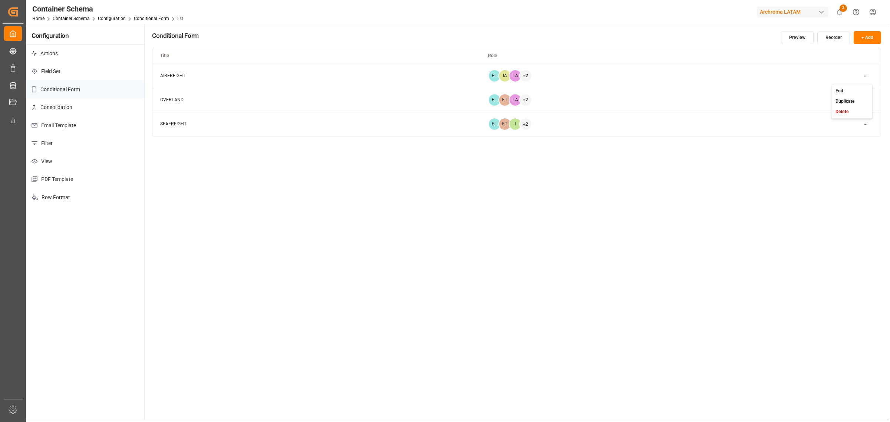
click at [864, 75] on html "Created by potrace 1.15, written by Peter Selinger 2001-2017 Created by potrace…" at bounding box center [445, 211] width 890 height 422
click at [840, 92] on small "Edit" at bounding box center [840, 91] width 8 height 4
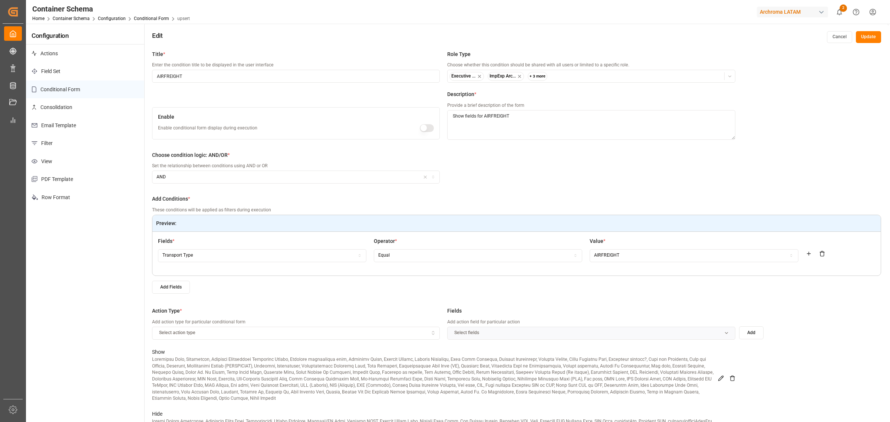
click at [426, 126] on button "button" at bounding box center [427, 128] width 14 height 8
click at [865, 37] on button "Update" at bounding box center [868, 37] width 25 height 12
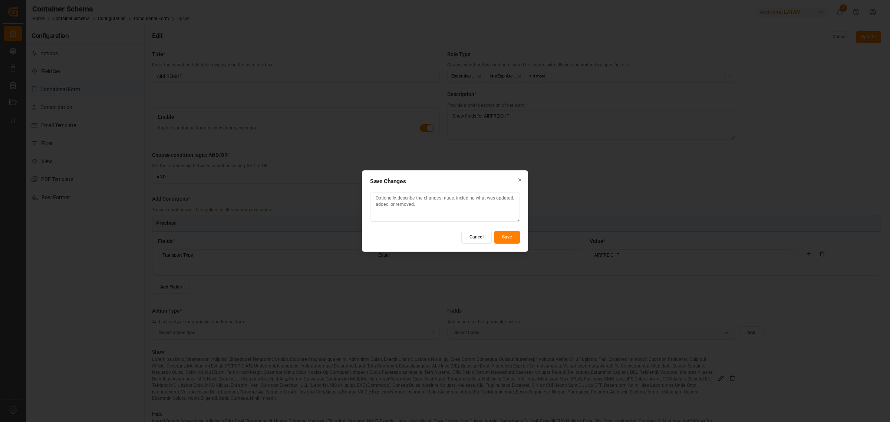
click at [514, 236] on button "Save" at bounding box center [507, 237] width 26 height 13
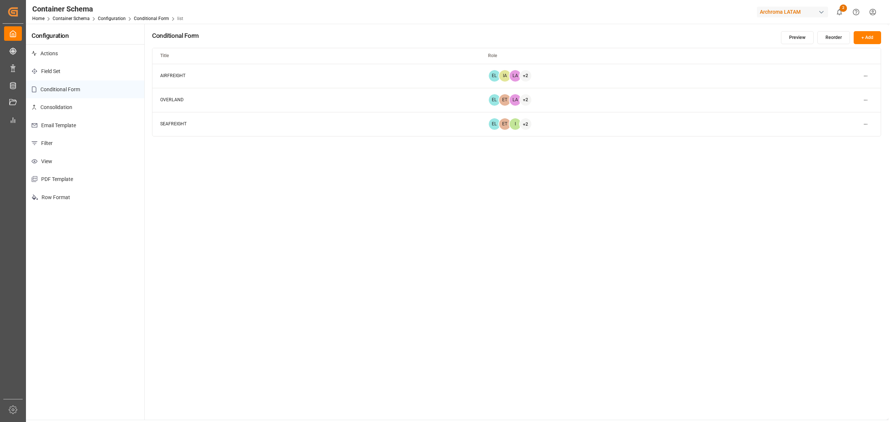
click at [268, 231] on div "Conditional Form Preview Reorder + Add Title Role AIRFREIGHT EL IA LA + 2 OVERL…" at bounding box center [517, 222] width 744 height 396
click at [869, 74] on html "Created by potrace 1.15, written by Peter Selinger 2001-2017 Created by potrace…" at bounding box center [445, 211] width 890 height 422
click at [721, 227] on html "Created by potrace 1.15, written by Peter Selinger 2001-2017 Created by potrace…" at bounding box center [445, 211] width 890 height 422
click at [366, 312] on div "Conditional Form Preview Reorder + Add Title Role AIRFREIGHT EL IA LA + 2 OVERL…" at bounding box center [517, 222] width 744 height 396
click at [860, 75] on html "Created by potrace 1.15, written by Peter Selinger 2001-2017 Created by potrace…" at bounding box center [445, 211] width 890 height 422
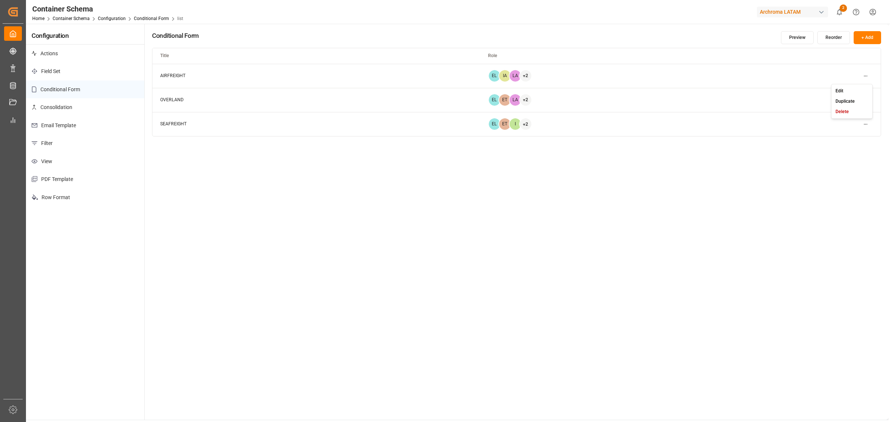
click at [850, 88] on div "Edit" at bounding box center [852, 91] width 38 height 10
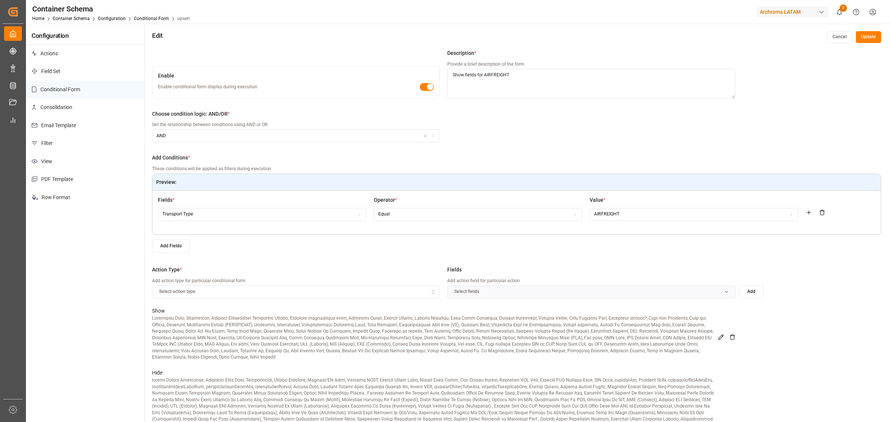
scroll to position [93, 0]
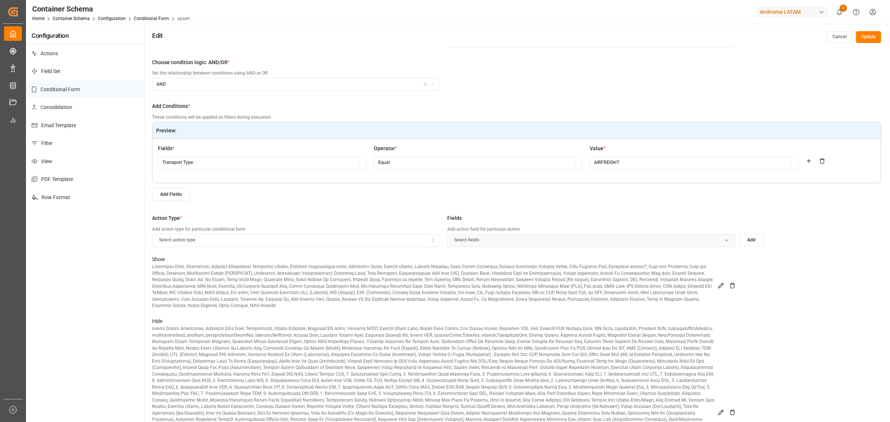
click at [718, 285] on icon at bounding box center [721, 286] width 6 height 6
click at [729, 238] on icon "button" at bounding box center [728, 240] width 5 height 5
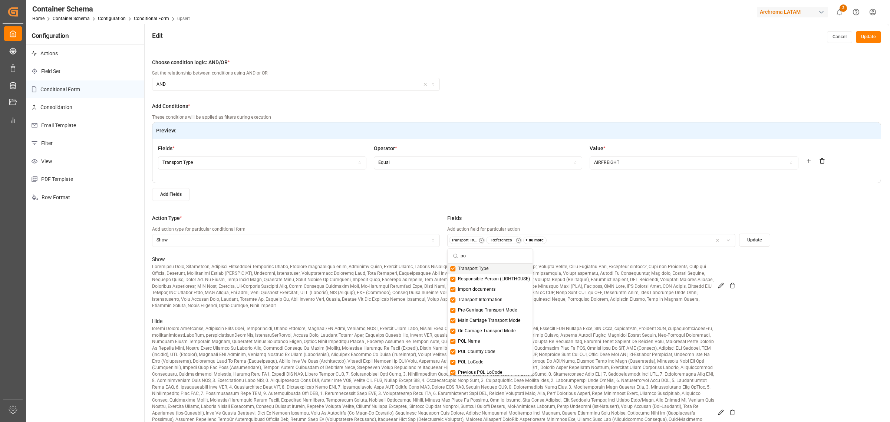
type input "pod"
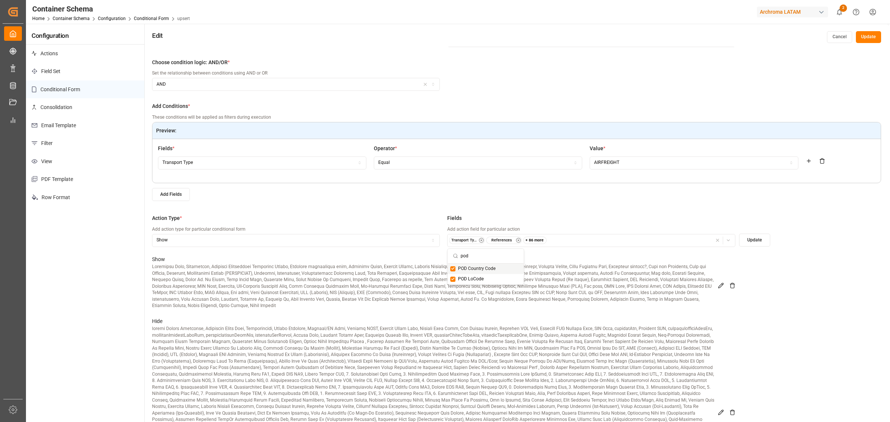
click at [750, 240] on button "Update" at bounding box center [754, 240] width 31 height 13
click at [870, 41] on button "Update" at bounding box center [868, 37] width 25 height 12
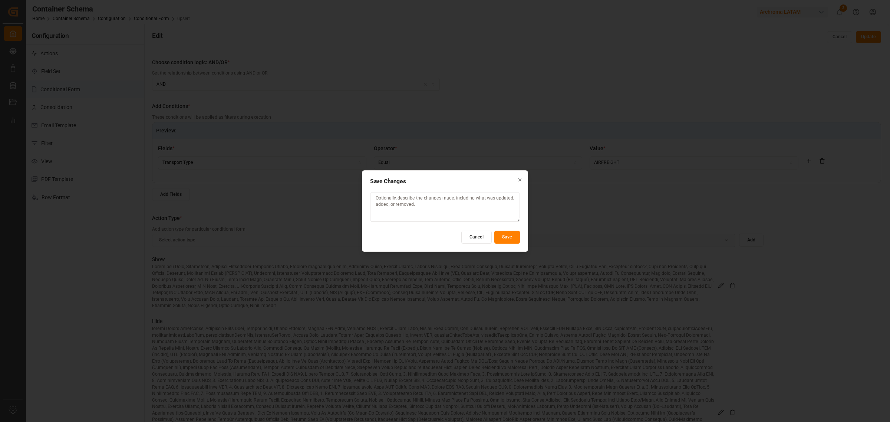
click at [507, 237] on button "Save" at bounding box center [507, 237] width 26 height 13
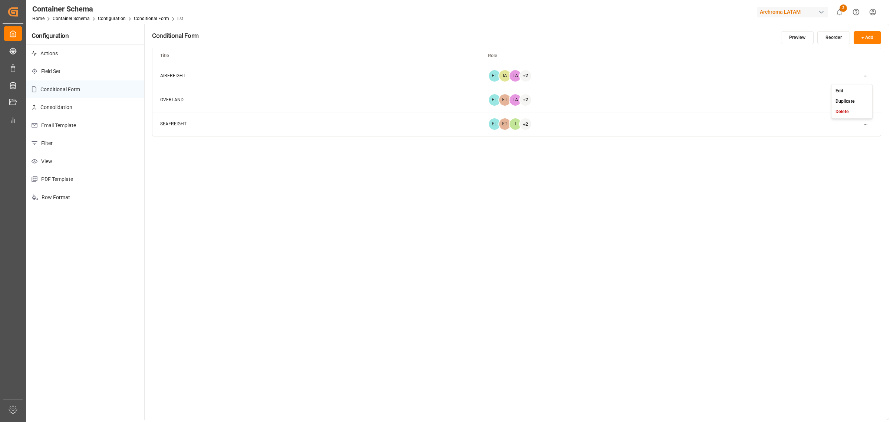
click at [868, 72] on html "Created by potrace 1.15, written by Peter Selinger 2001-2017 Created by potrace…" at bounding box center [445, 211] width 890 height 422
click at [852, 91] on div "Edit" at bounding box center [852, 91] width 38 height 10
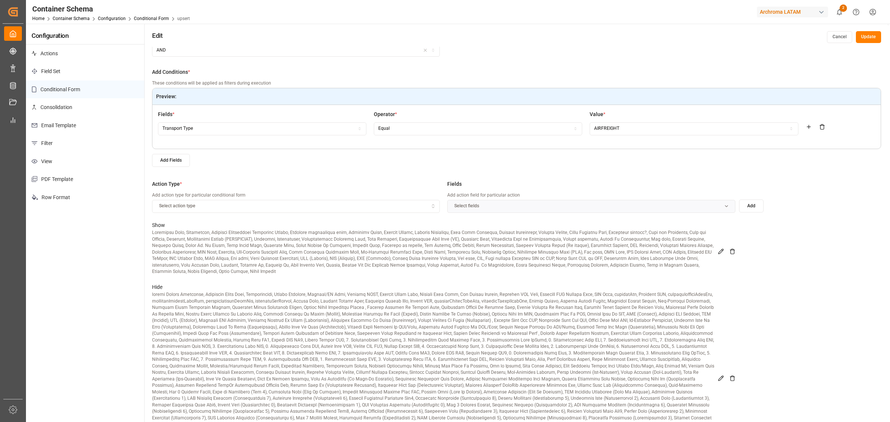
scroll to position [129, 0]
click at [723, 373] on icon at bounding box center [721, 376] width 6 height 6
click at [728, 204] on icon "button" at bounding box center [728, 203] width 3 height 1
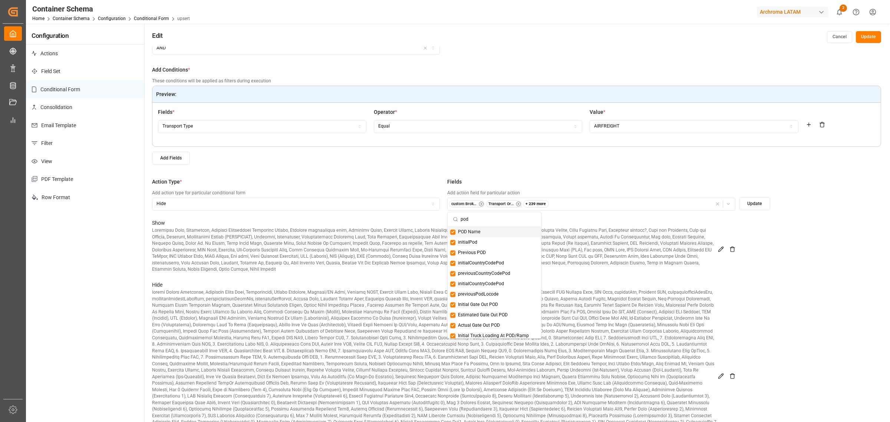
type input "pod"
click at [453, 231] on button "Suggestions" at bounding box center [452, 232] width 5 height 5
click at [751, 203] on button "Update" at bounding box center [754, 203] width 31 height 13
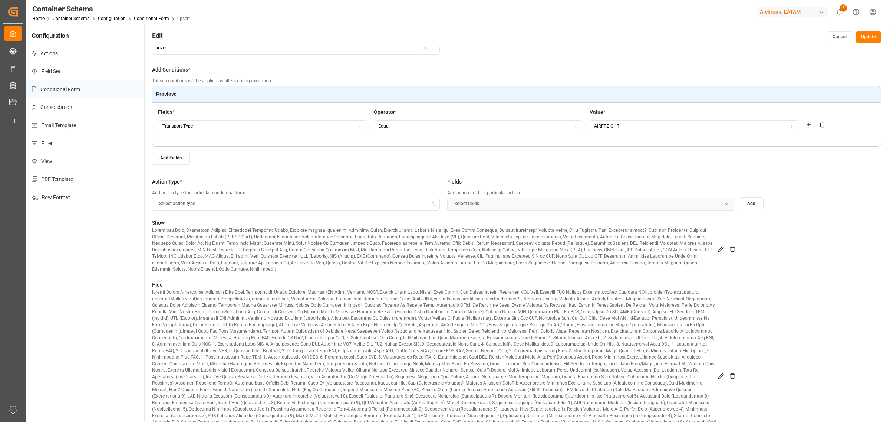
click at [721, 247] on icon at bounding box center [721, 249] width 6 height 6
click at [727, 204] on icon "button" at bounding box center [728, 203] width 5 height 5
type input "pod"
click at [492, 233] on div "POD Name" at bounding box center [486, 232] width 76 height 10
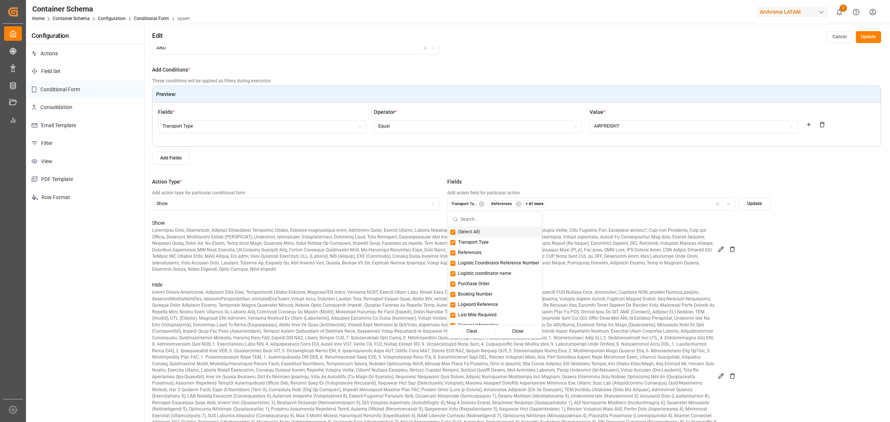
click at [754, 204] on button "Update" at bounding box center [754, 203] width 31 height 13
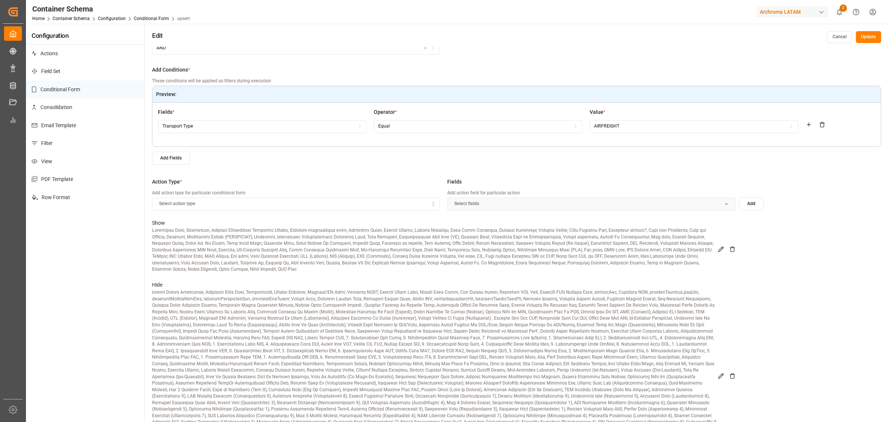
click at [861, 41] on button "Update" at bounding box center [868, 37] width 25 height 12
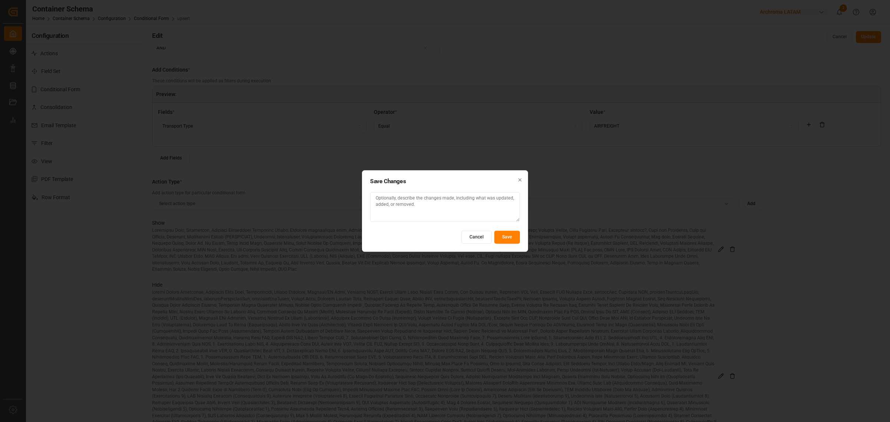
click at [508, 238] on button "Save" at bounding box center [507, 237] width 26 height 13
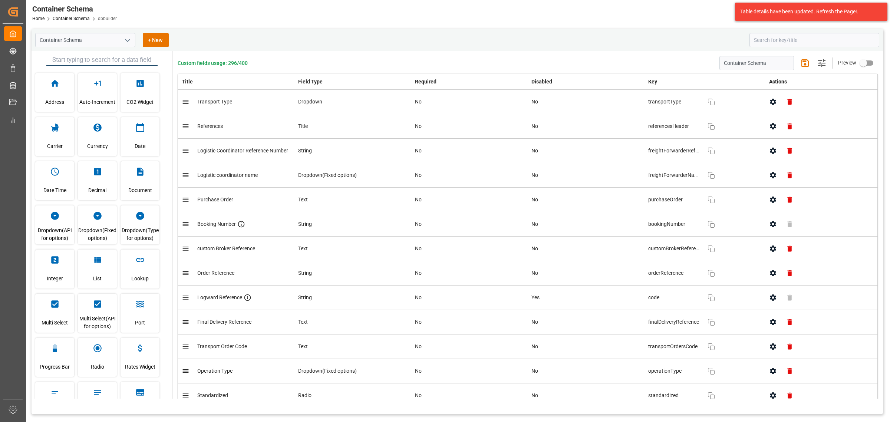
scroll to position [117, 0]
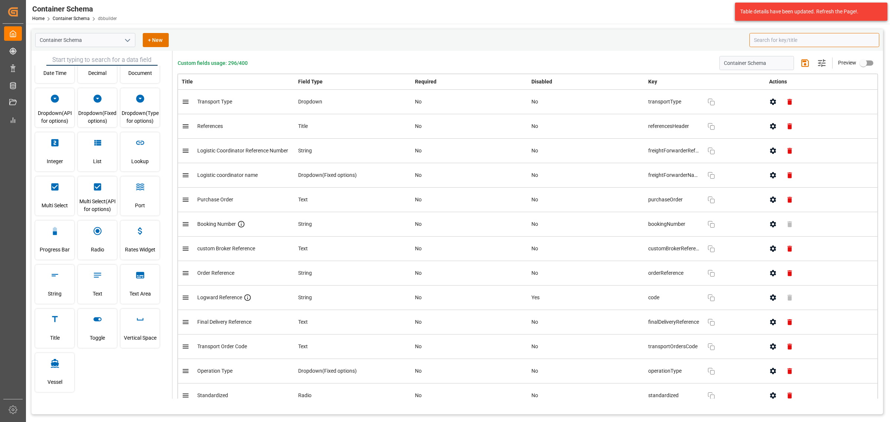
click at [772, 39] on input at bounding box center [814, 40] width 130 height 14
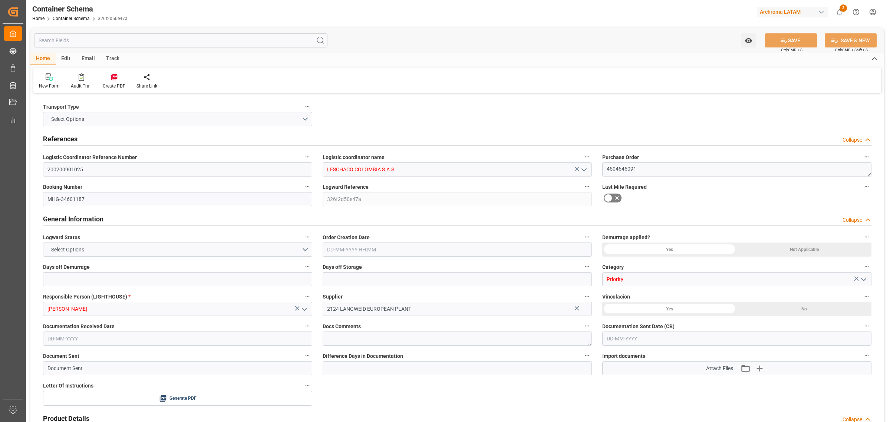
type input "0"
type input "3"
type input "1"
type input "17"
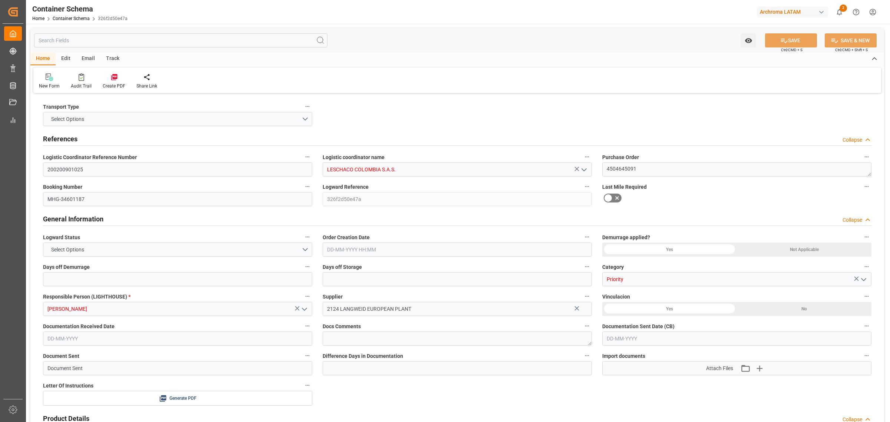
type input "25.7"
type input "UYCLZ"
type input "[DATE] 10:00"
type input "[DATE]"
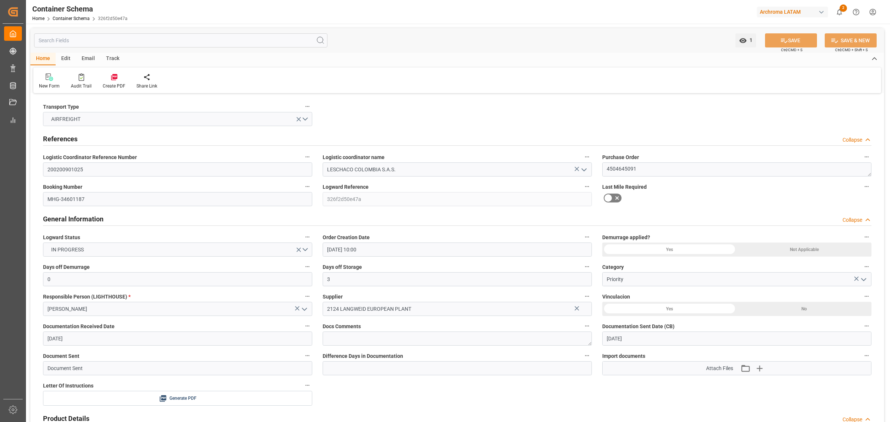
type input "[DATE]"
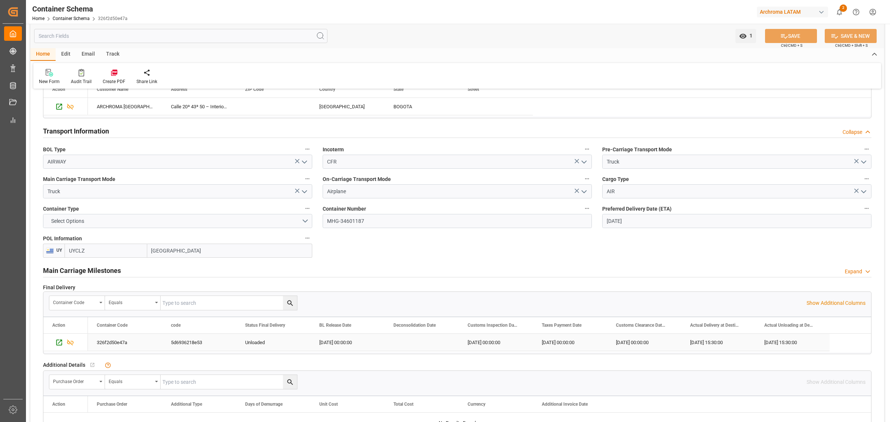
scroll to position [603, 0]
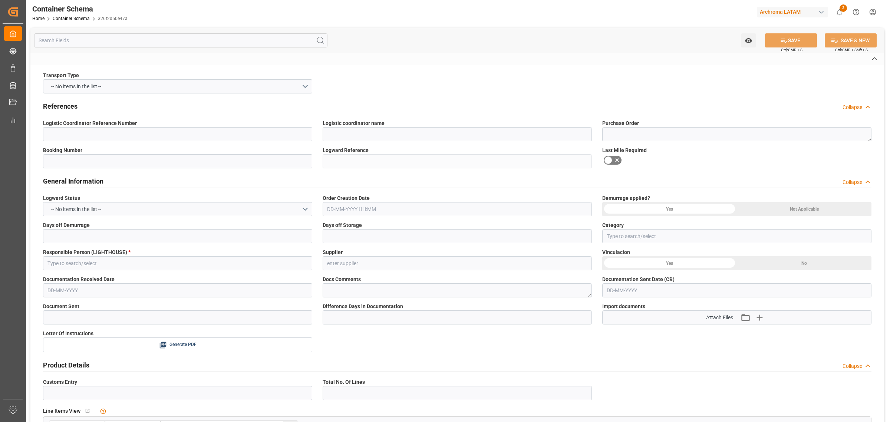
type input "200200901025"
type input "LESCHACO COLOMBIA S.A.S."
type textarea "4504645091"
type input "MHG-34601187"
type input "326f2d50e47a"
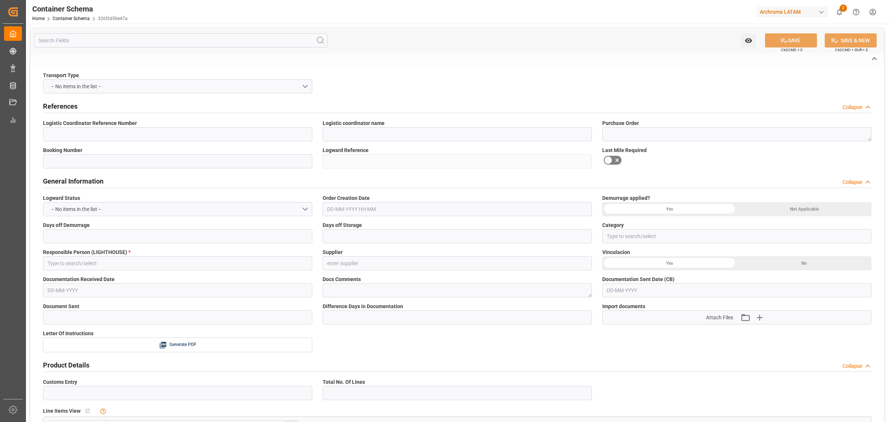
type input "Priority"
type input "[PERSON_NAME]"
type input "2124 LANGWEID EUROPEAN PLANT"
type input "Document Sent"
type input "BOGOTA"
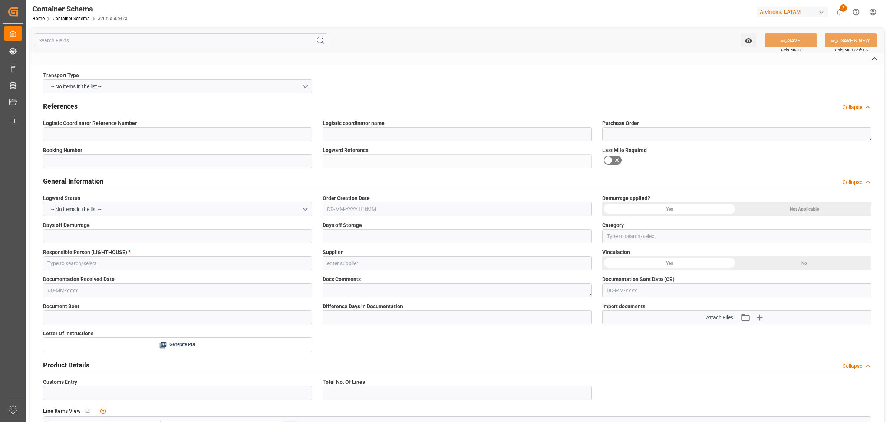
type input "TEXTIL"
type textarea "PIEZAS"
type input "1 PIEZAS"
type input "ARCHROMA [GEOGRAPHIC_DATA] S.A.S"
type textarea "[STREET_ADDRESS]"
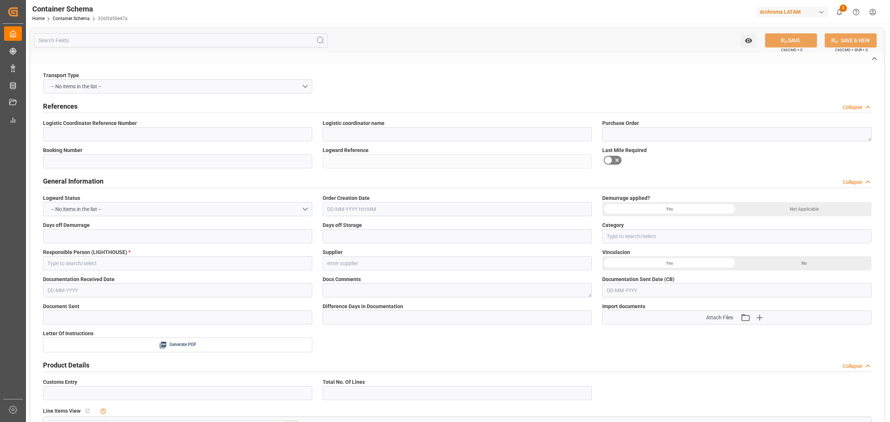
type input "AIRWAY"
type input "CFR"
type input "Truck"
type input "Airplane"
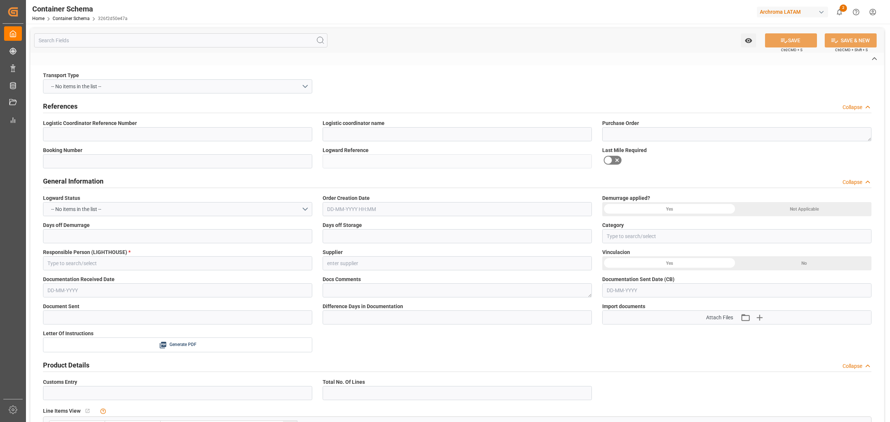
type input "AIR"
type input "MHG-34601187"
type input "[GEOGRAPHIC_DATA]"
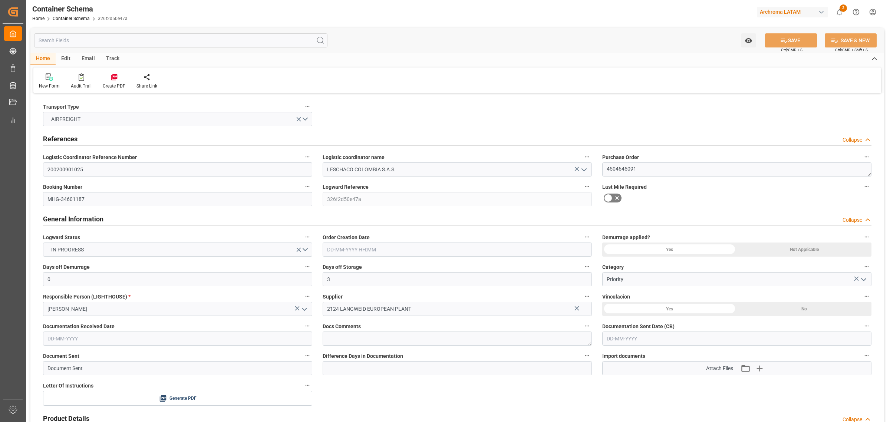
type input "0"
type input "3"
type input "1"
type input "17"
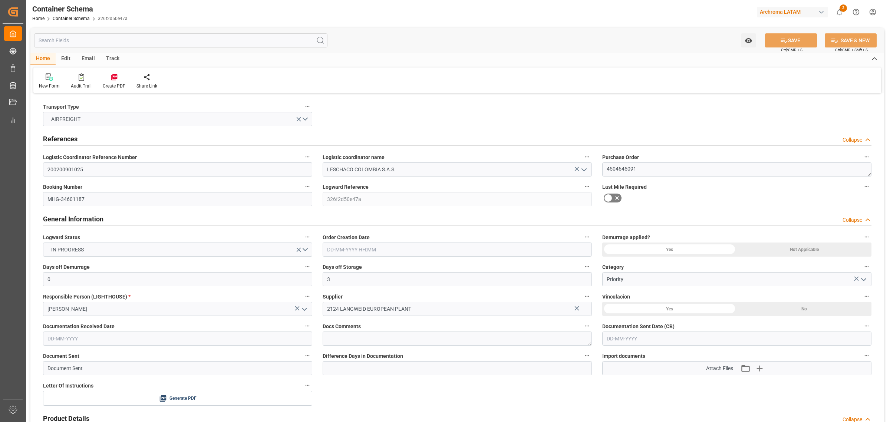
type input "25.7"
type input "UYCLZ"
type input "[DATE] 10:00"
type input "[DATE]"
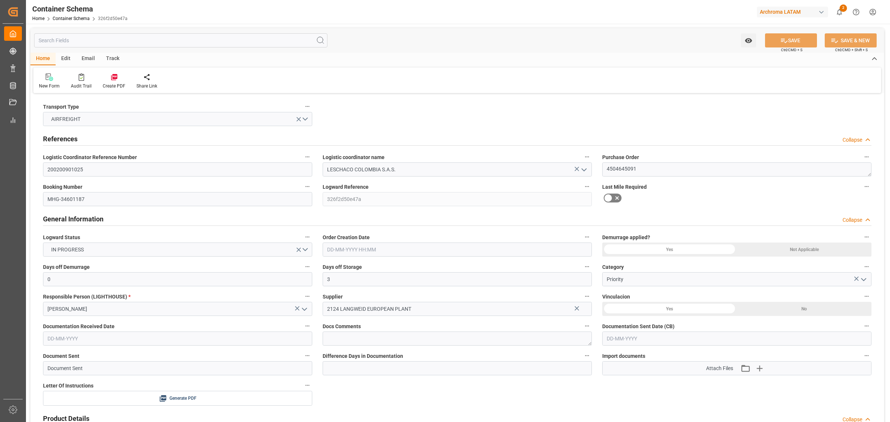
type input "[DATE]"
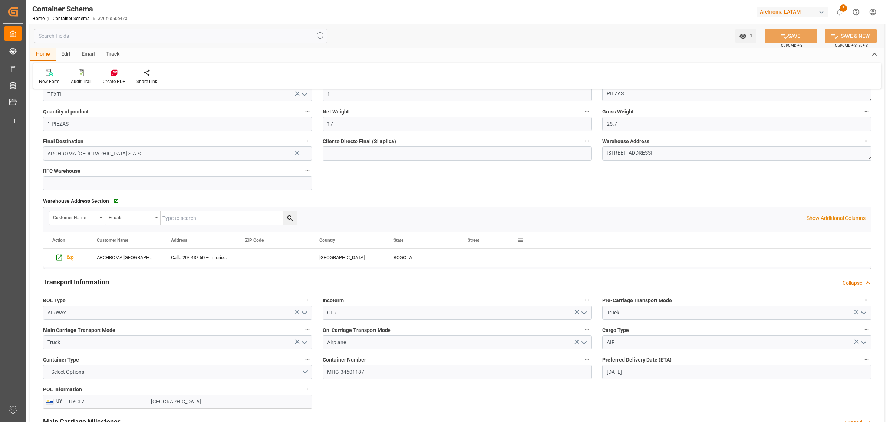
scroll to position [603, 0]
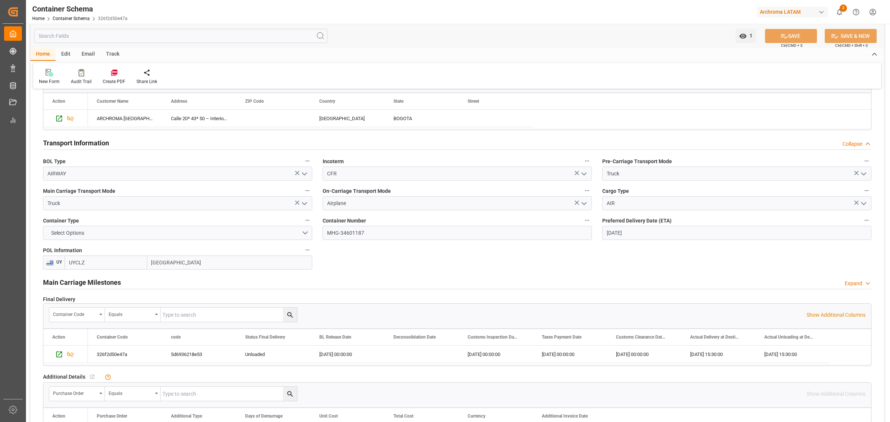
click at [508, 262] on div "Transport Type AIRFREIGHT References Collapse Logistic Coordinator Reference Nu…" at bounding box center [457, 37] width 854 height 1088
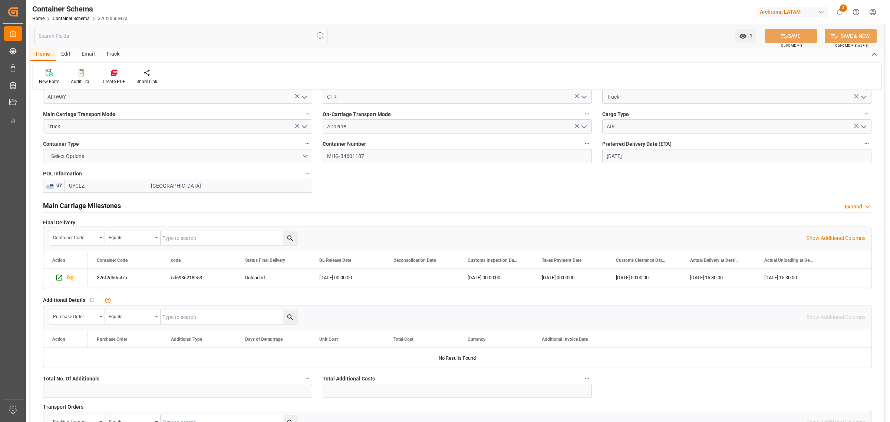
scroll to position [649, 0]
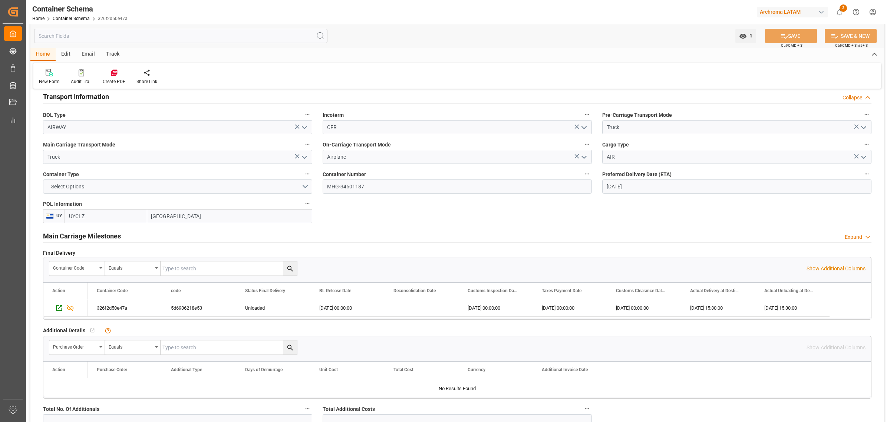
click at [418, 234] on div "Main Carriage Milestones Expand" at bounding box center [457, 235] width 828 height 14
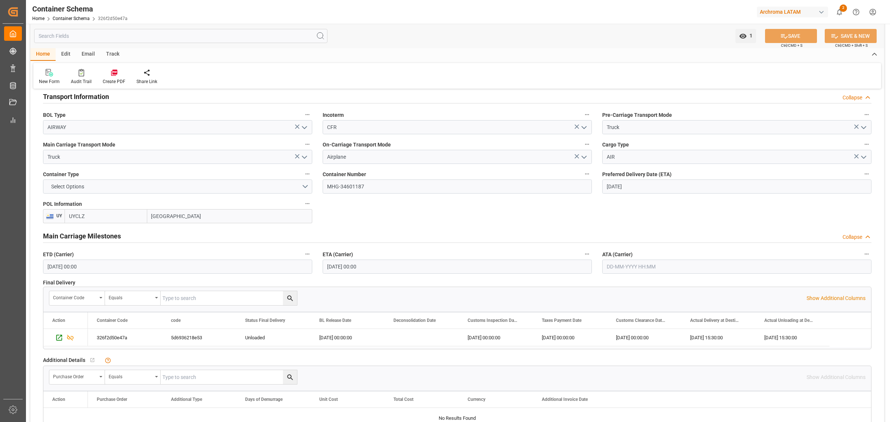
click at [418, 234] on div "Main Carriage Milestones Collapse" at bounding box center [457, 235] width 828 height 14
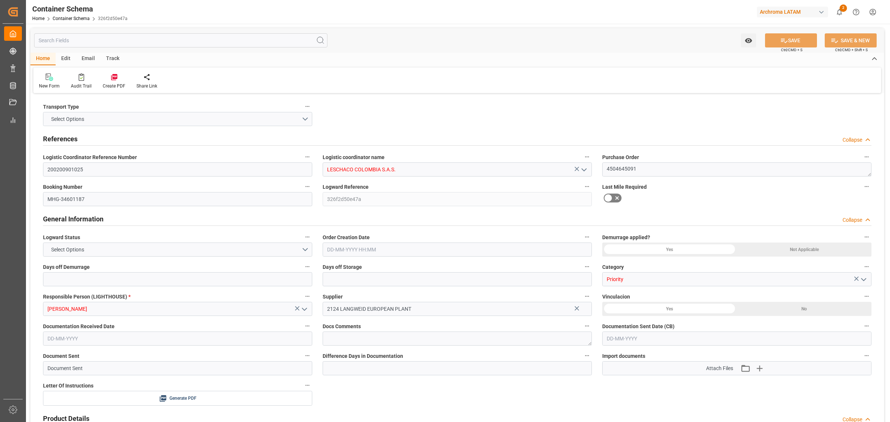
type input "0"
type input "3"
type input "1"
type input "17"
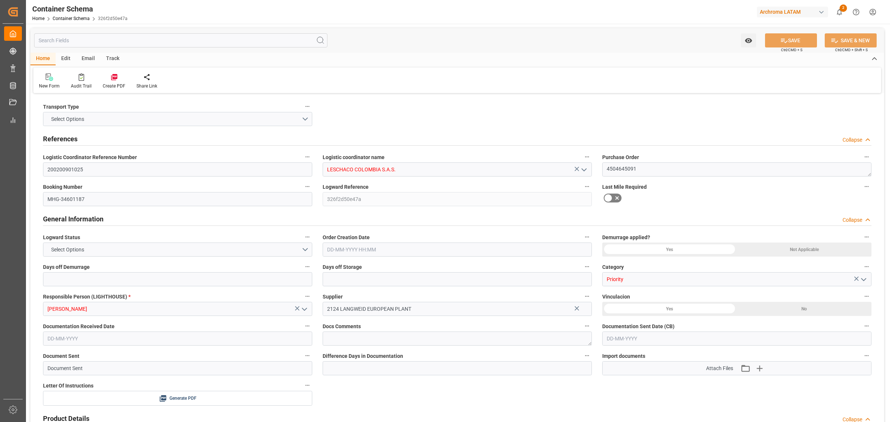
type input "25.7"
type input "UYCLZ"
type input "COBOG"
type input "[DATE] 10:00"
type input "[DATE]"
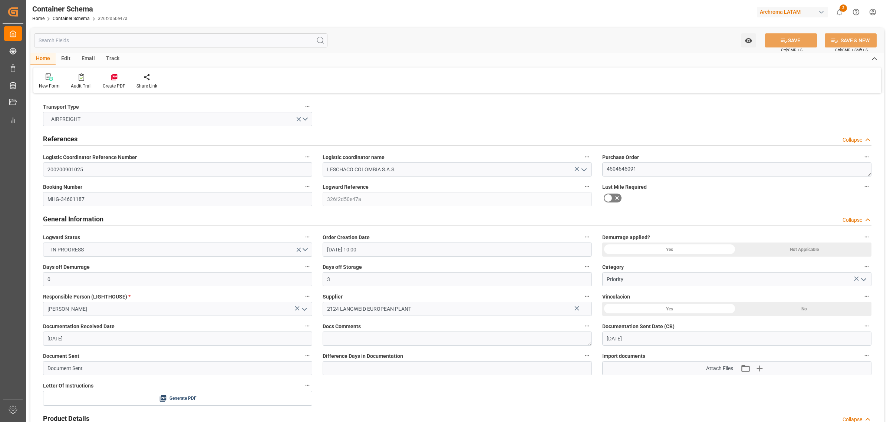
type input "[DATE]"
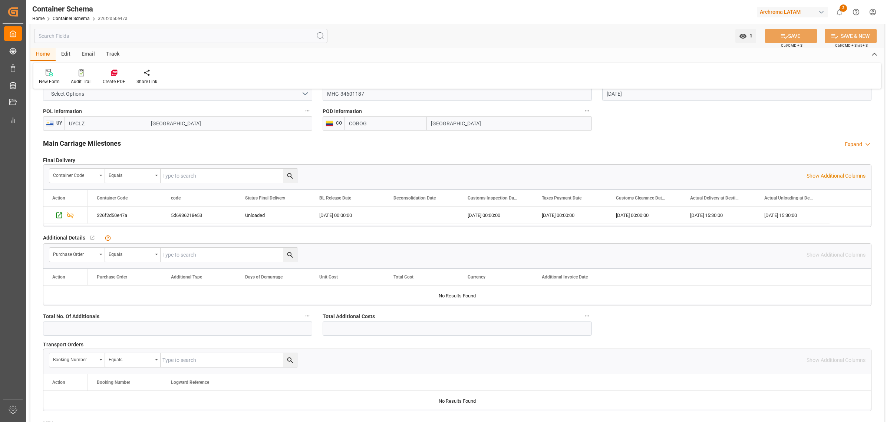
scroll to position [788, 0]
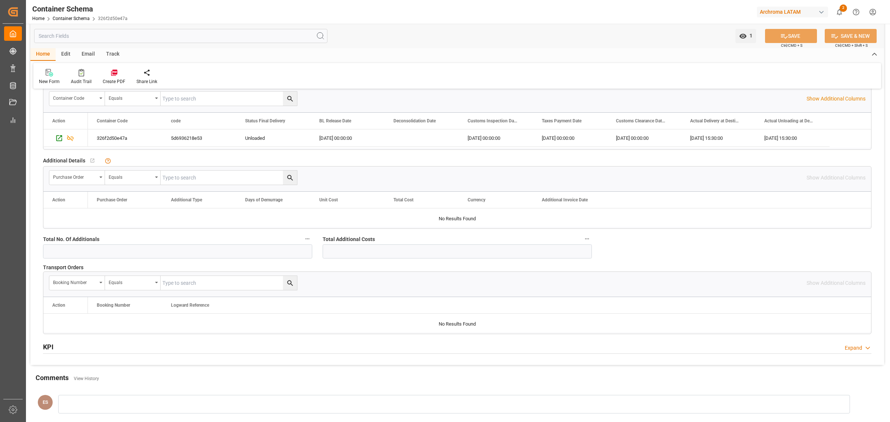
scroll to position [834, 0]
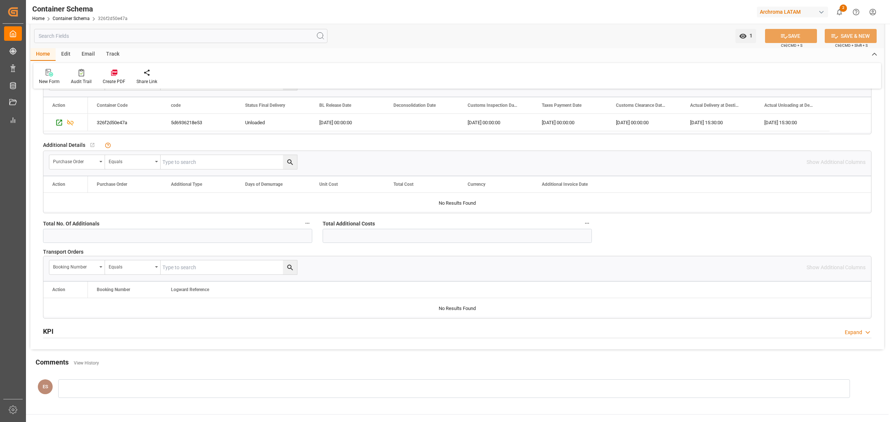
click at [135, 330] on div "KPI Expand" at bounding box center [457, 331] width 828 height 14
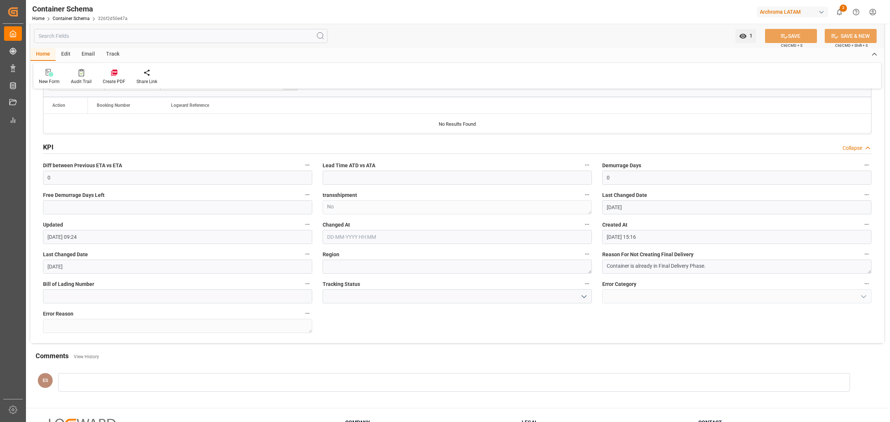
scroll to position [1020, 0]
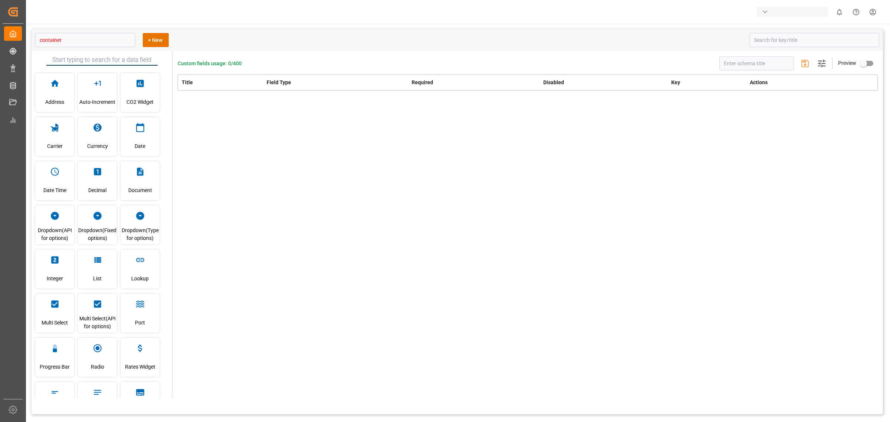
type input "Container Schema"
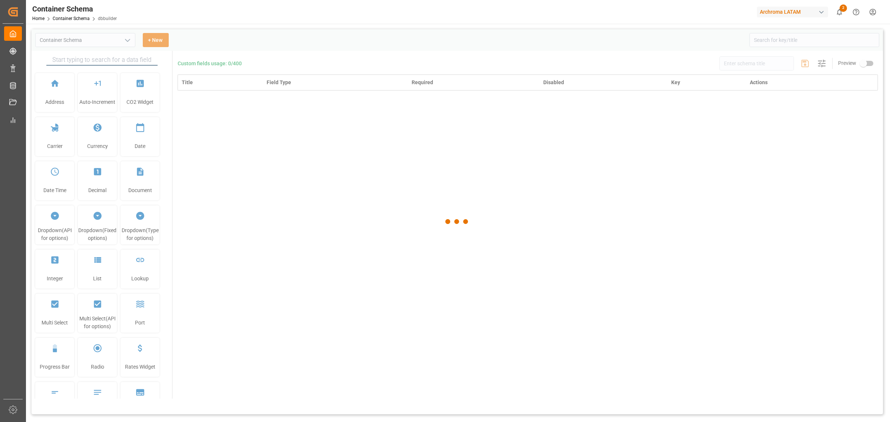
type input "Container Schema"
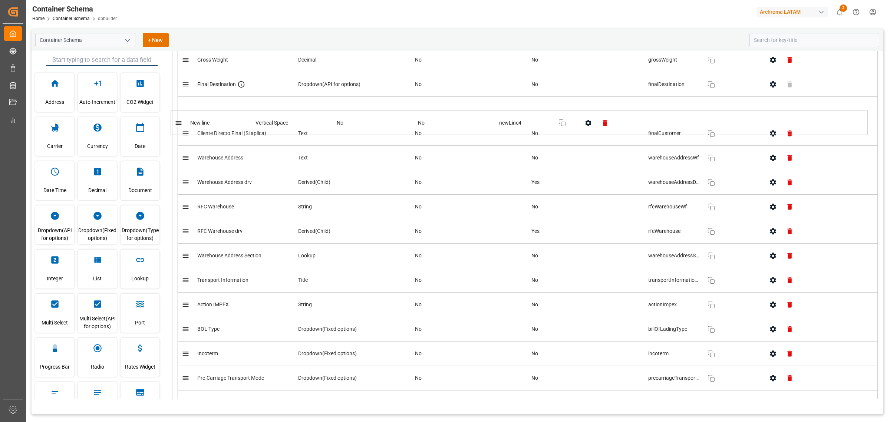
scroll to position [1263, 0]
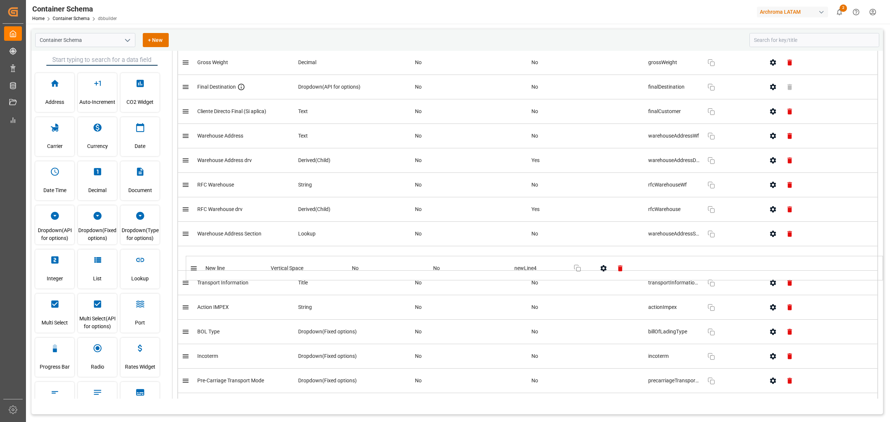
drag, startPoint x: 186, startPoint y: 357, endPoint x: 194, endPoint y: 268, distance: 89.7
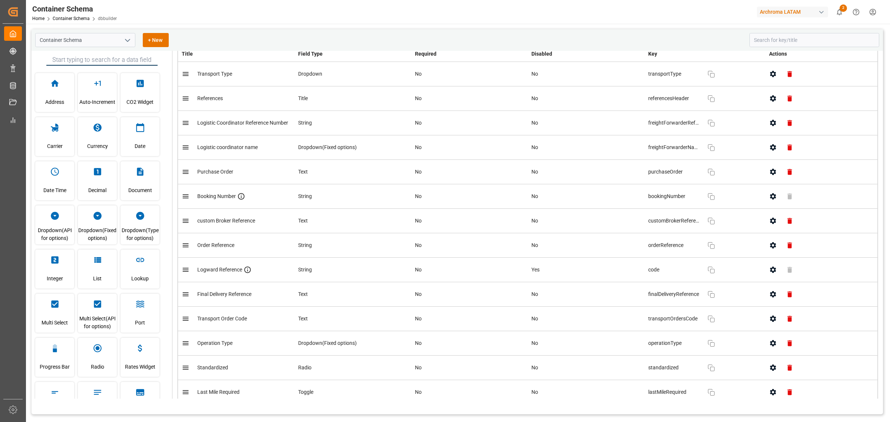
scroll to position [0, 0]
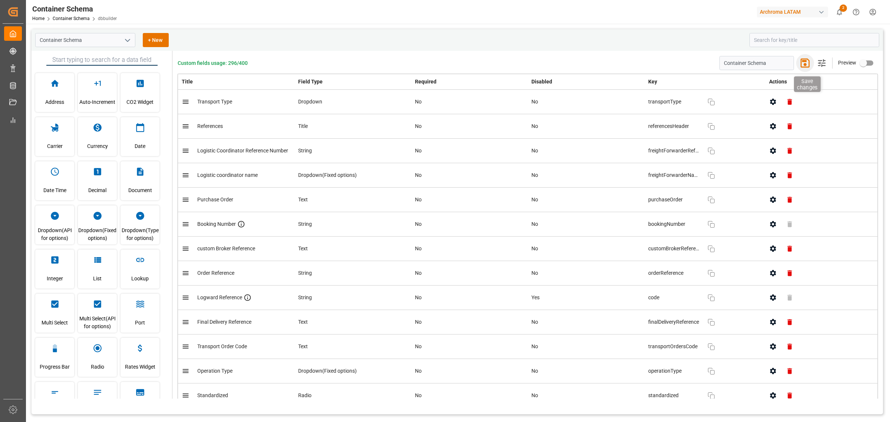
click at [807, 65] on icon "button" at bounding box center [805, 63] width 12 height 12
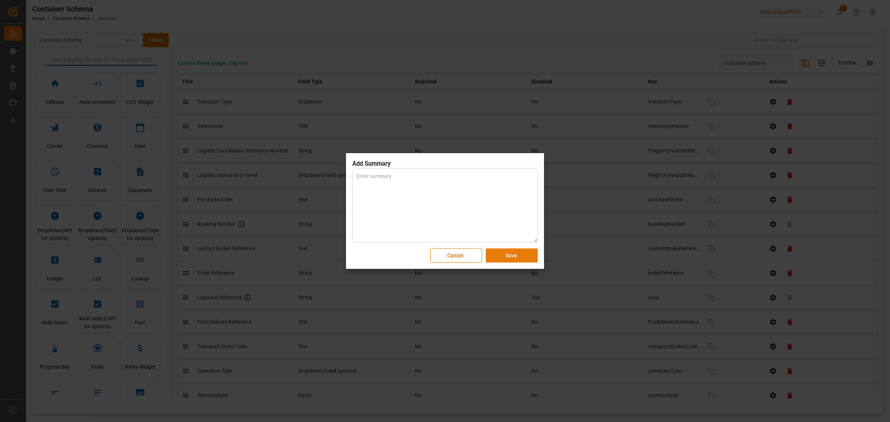
click at [514, 251] on button "Save" at bounding box center [512, 255] width 52 height 14
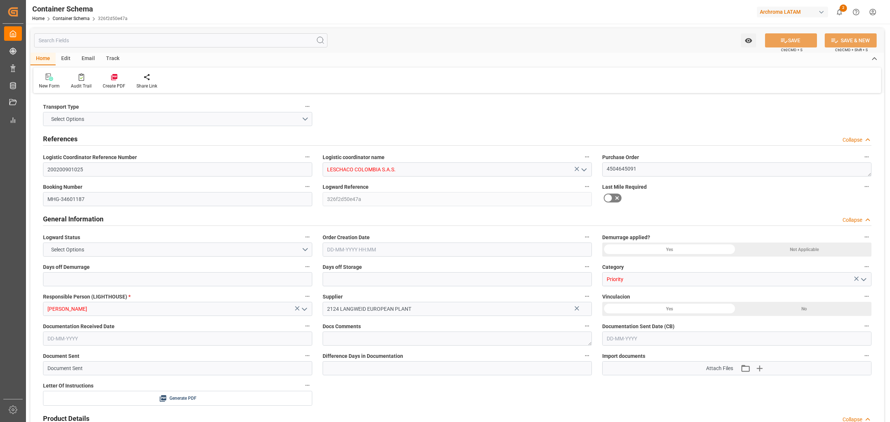
type input "0"
type input "3"
type input "1"
type input "17"
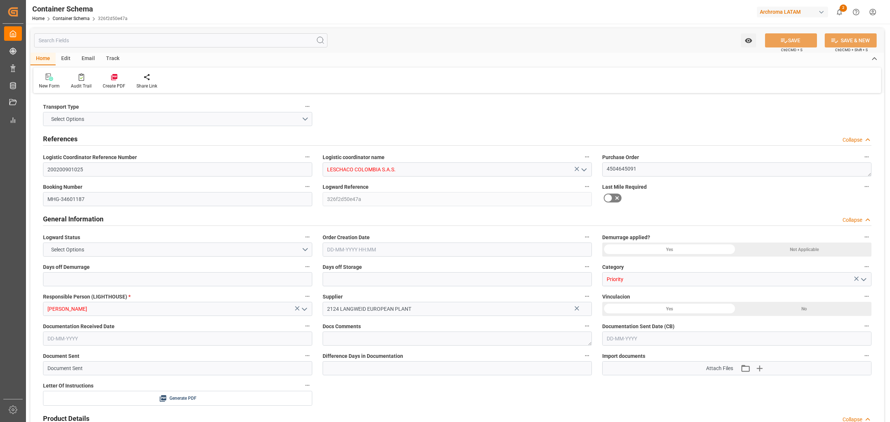
type input "25.7"
type input "UYCLZ"
type input "COBOG"
type input "[DATE] 10:00"
type input "[DATE]"
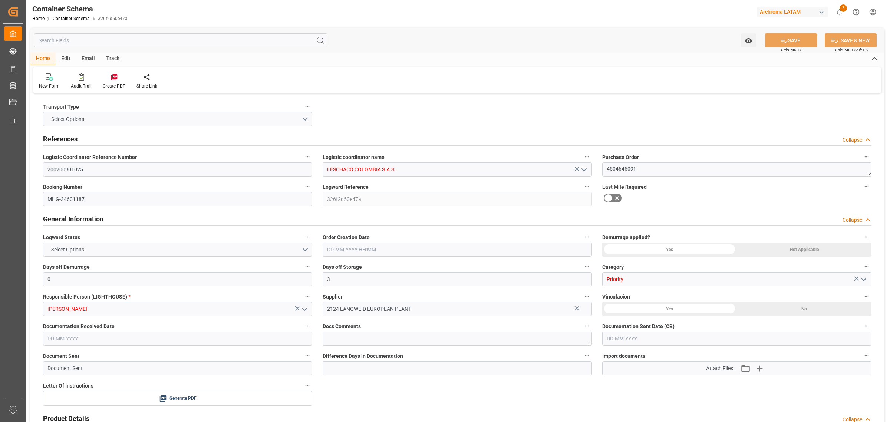
type input "[DATE]"
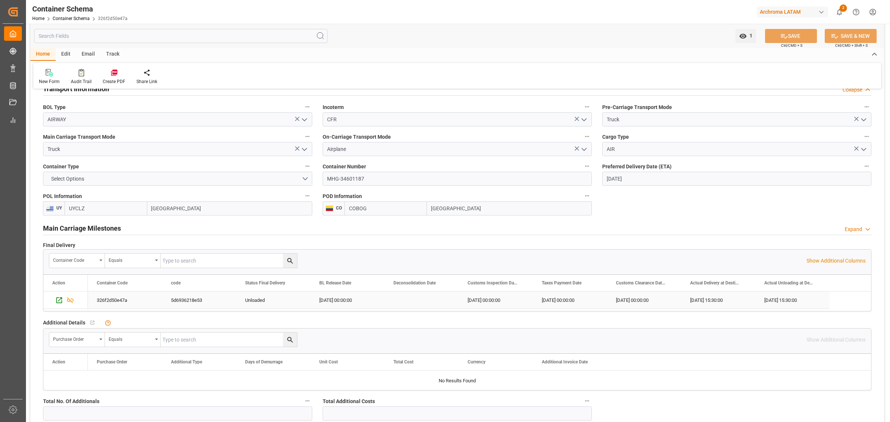
scroll to position [649, 0]
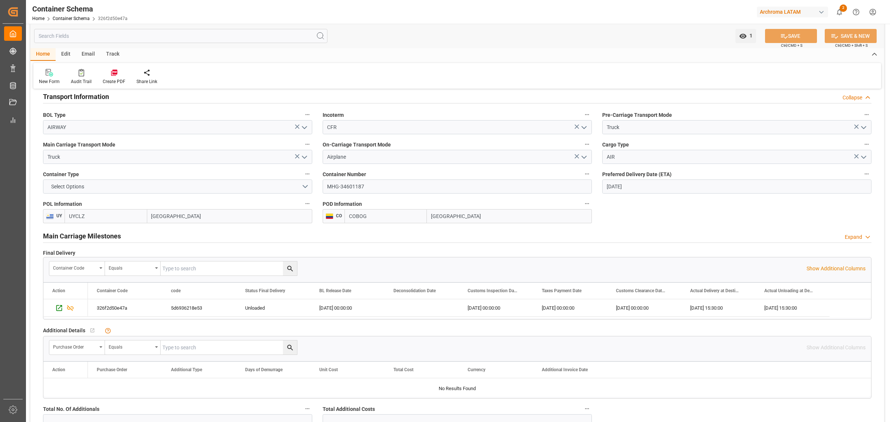
click at [110, 235] on h2 "Main Carriage Milestones" at bounding box center [82, 236] width 78 height 10
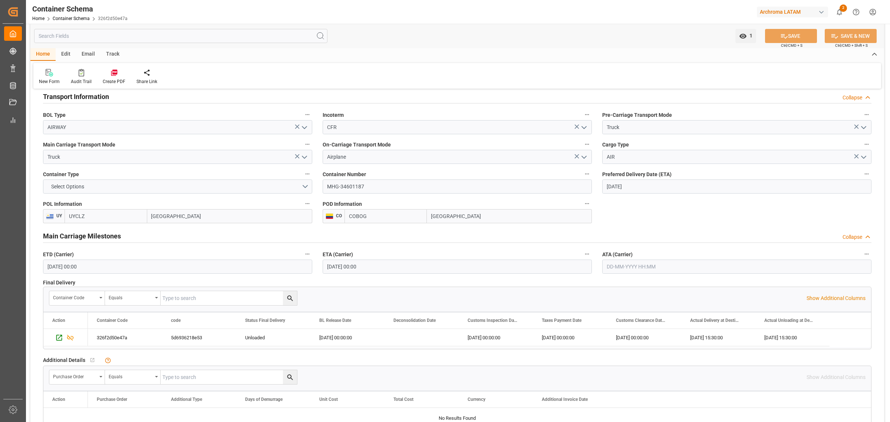
click at [106, 234] on h2 "Main Carriage Milestones" at bounding box center [82, 236] width 78 height 10
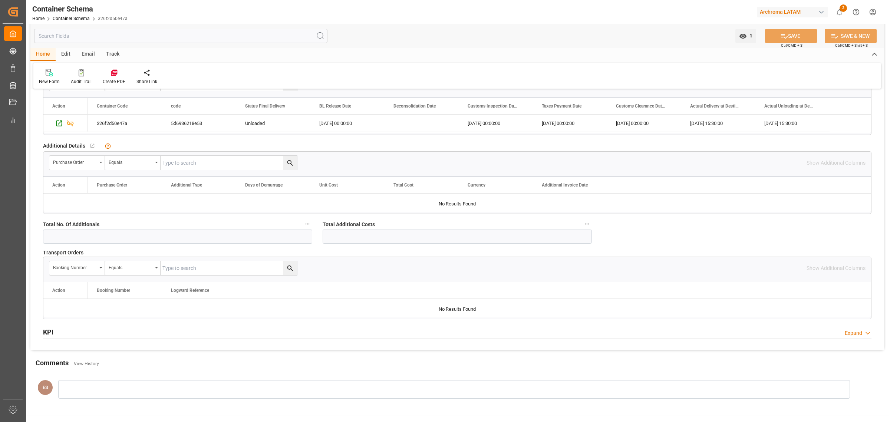
scroll to position [834, 0]
click at [62, 333] on div "KPI Expand" at bounding box center [457, 331] width 828 height 14
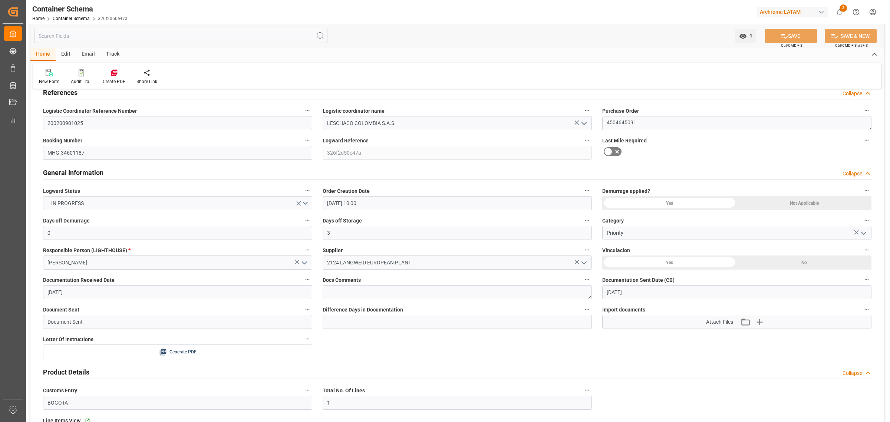
scroll to position [0, 0]
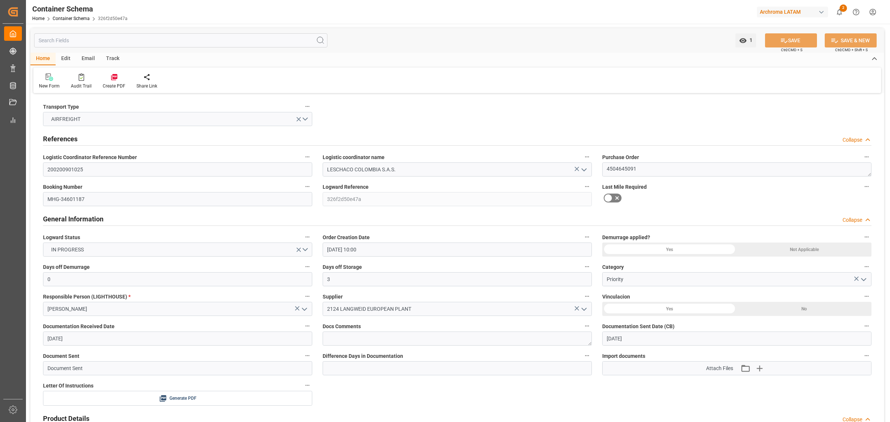
click at [807, 13] on div "Archroma LATAM" at bounding box center [792, 12] width 71 height 11
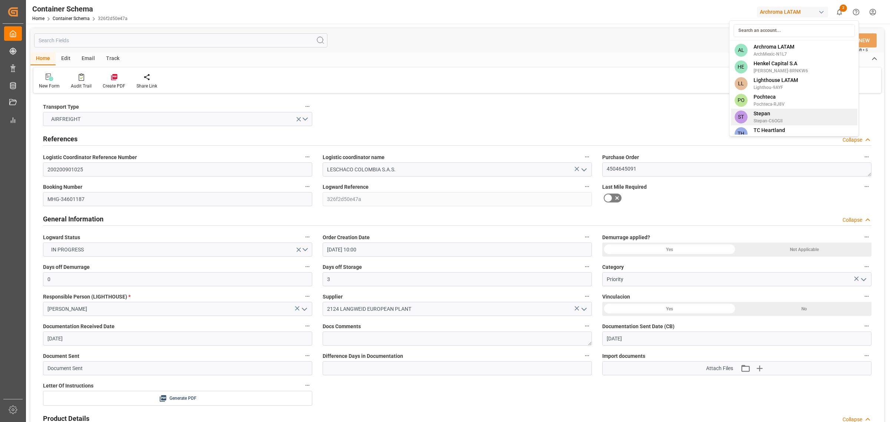
click at [781, 118] on span "Stepan-C6OGII" at bounding box center [768, 121] width 29 height 7
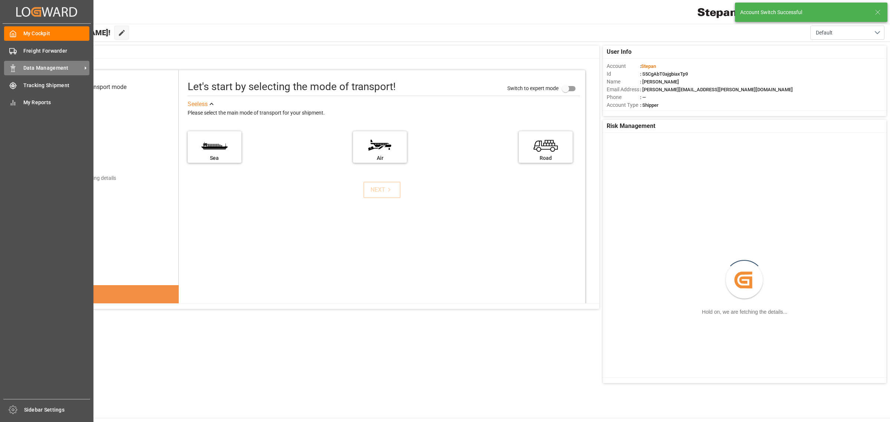
click at [60, 64] on span "Data Management" at bounding box center [52, 68] width 59 height 8
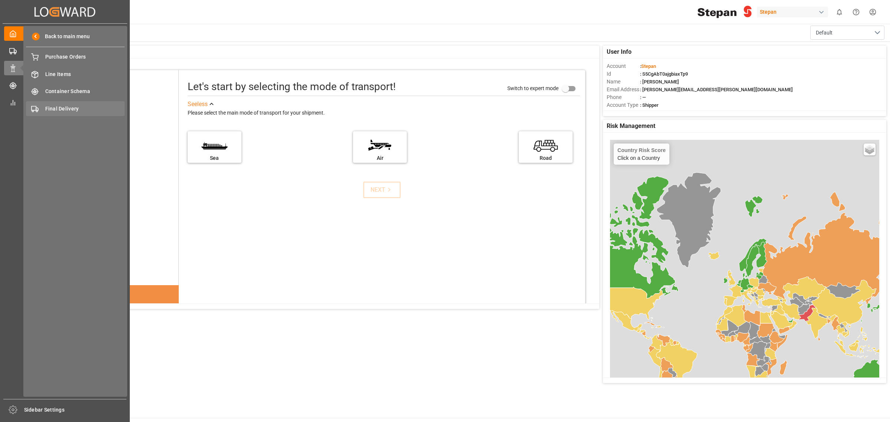
click at [87, 113] on div "Final Delivery Final Delivery" at bounding box center [75, 108] width 99 height 14
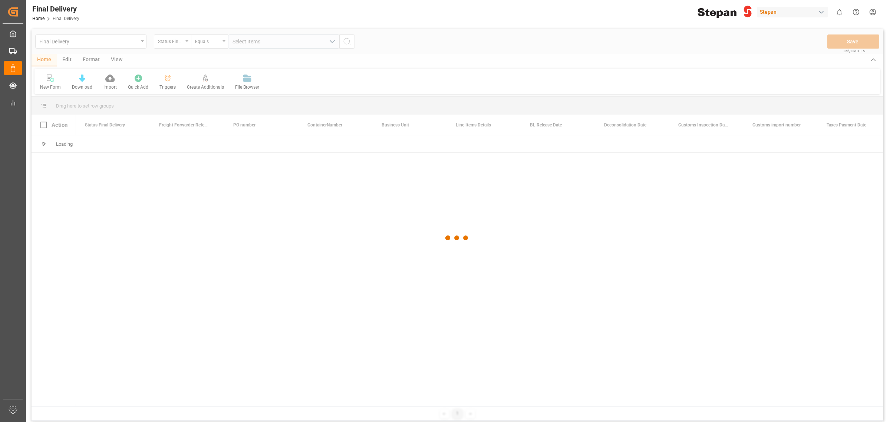
click at [179, 41] on div at bounding box center [457, 238] width 851 height 418
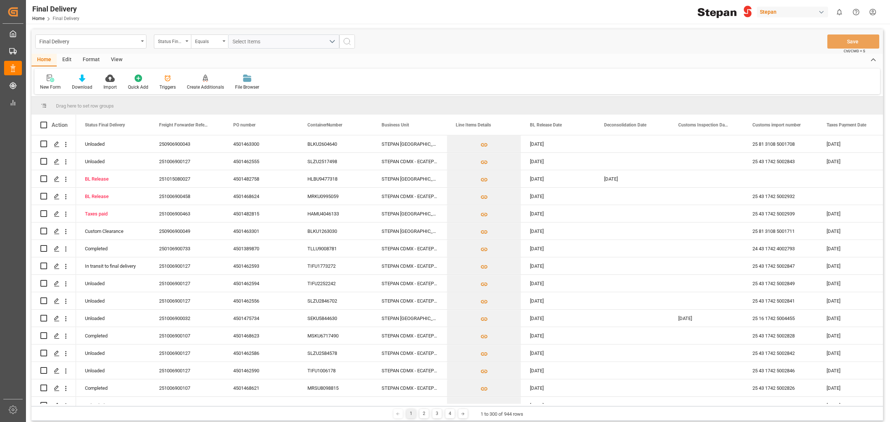
click at [179, 41] on div "Status Final Delivery" at bounding box center [170, 40] width 25 height 9
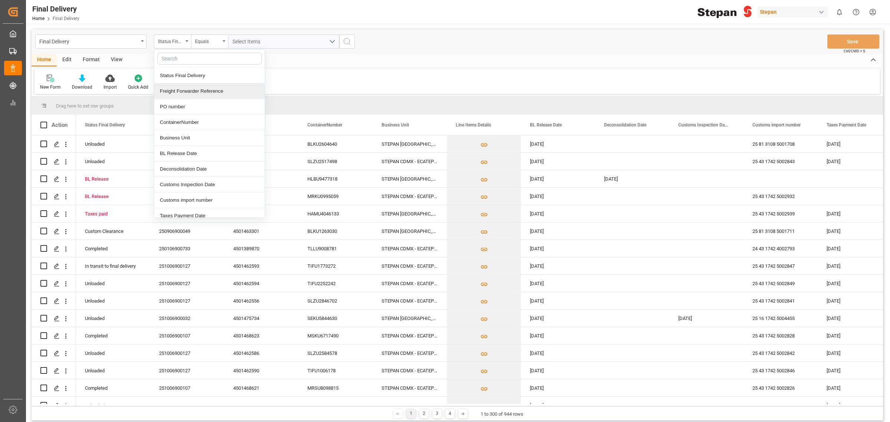
click at [191, 93] on div "Freight Forwarder Reference" at bounding box center [209, 91] width 111 height 16
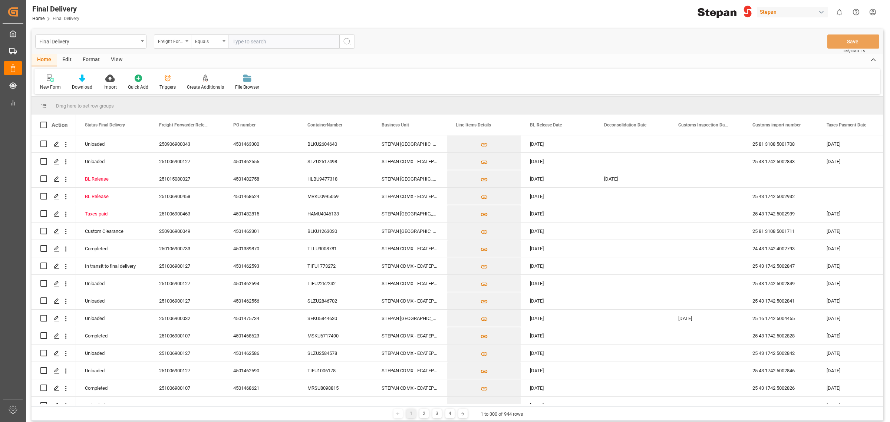
click at [238, 37] on input "text" at bounding box center [283, 41] width 111 height 14
type input "250806900030"
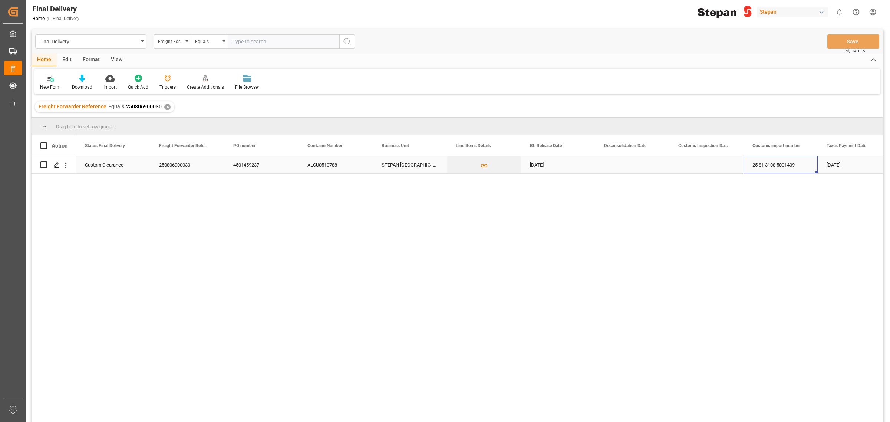
click at [782, 164] on div "25 81 3108 5001409" at bounding box center [781, 164] width 74 height 17
click at [653, 65] on div "Home Edit Format View" at bounding box center [457, 60] width 851 height 13
click at [793, 17] on div "Stepan" at bounding box center [792, 12] width 71 height 11
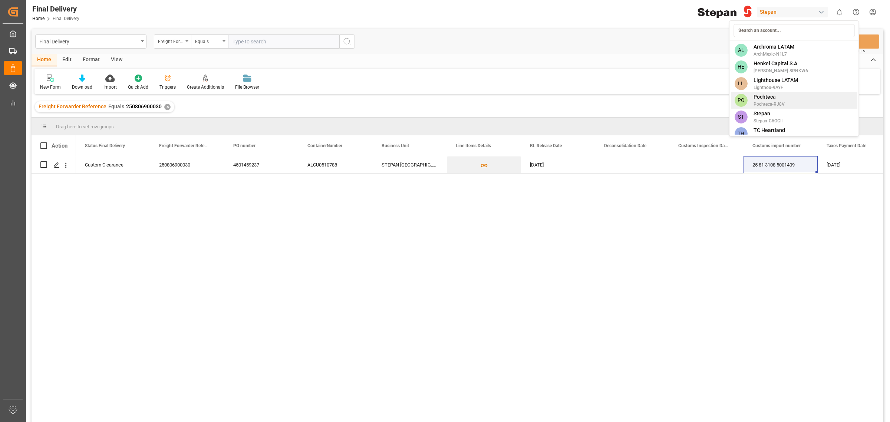
click at [771, 102] on span "Pochteca-RJ8V" at bounding box center [769, 104] width 31 height 7
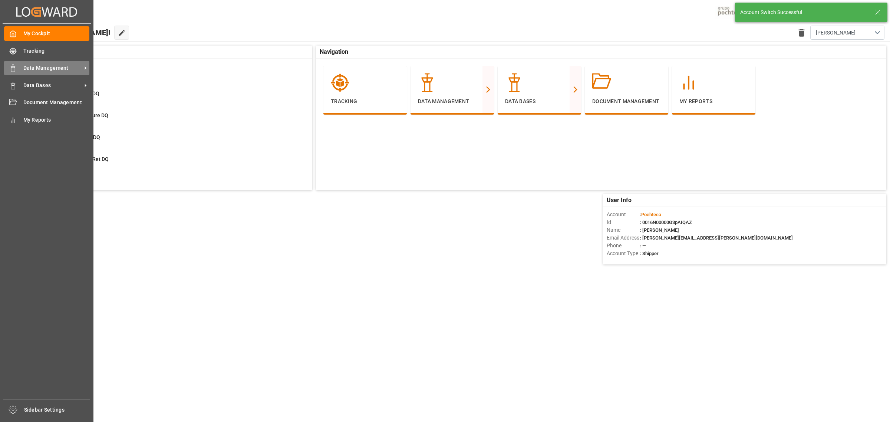
click at [53, 69] on span "Data Management" at bounding box center [52, 68] width 59 height 8
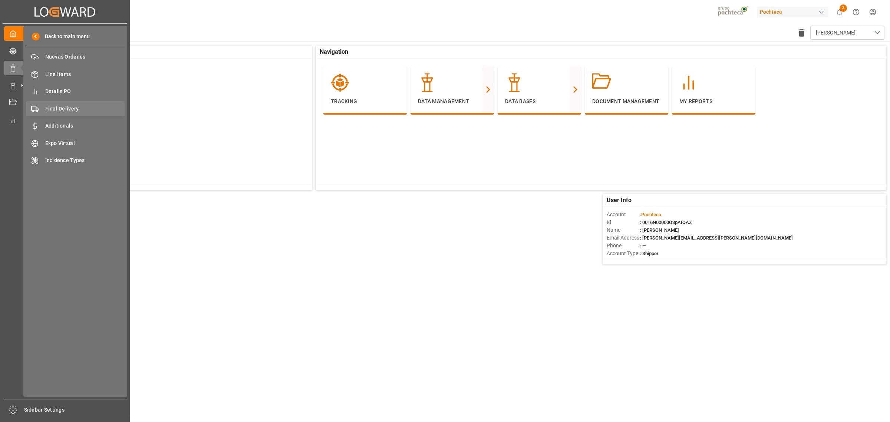
click at [77, 113] on div "Final Delivery Final Delivery" at bounding box center [75, 108] width 99 height 14
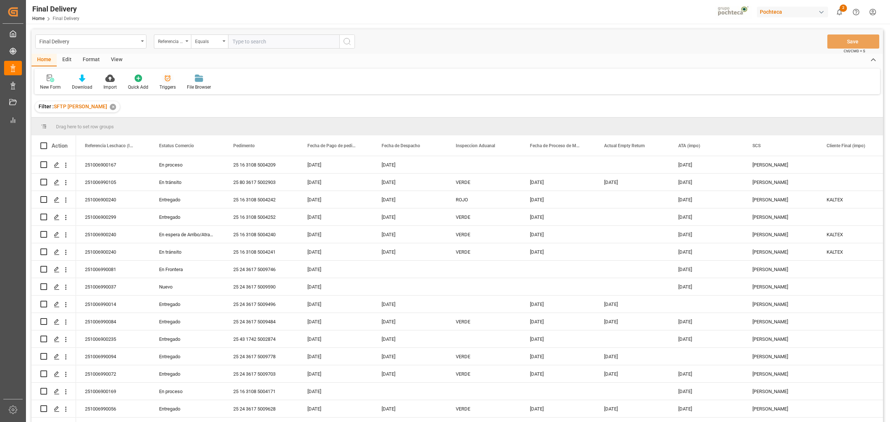
click at [160, 78] on div at bounding box center [167, 78] width 16 height 8
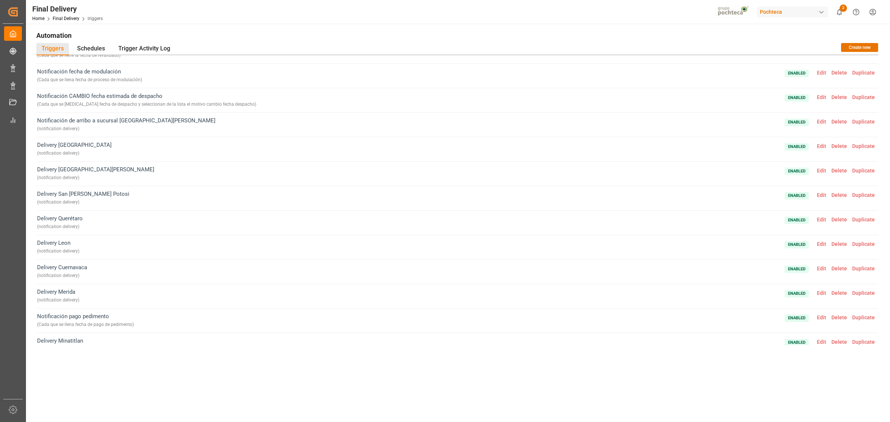
scroll to position [139, 0]
click at [818, 121] on span "Edit" at bounding box center [821, 121] width 14 height 6
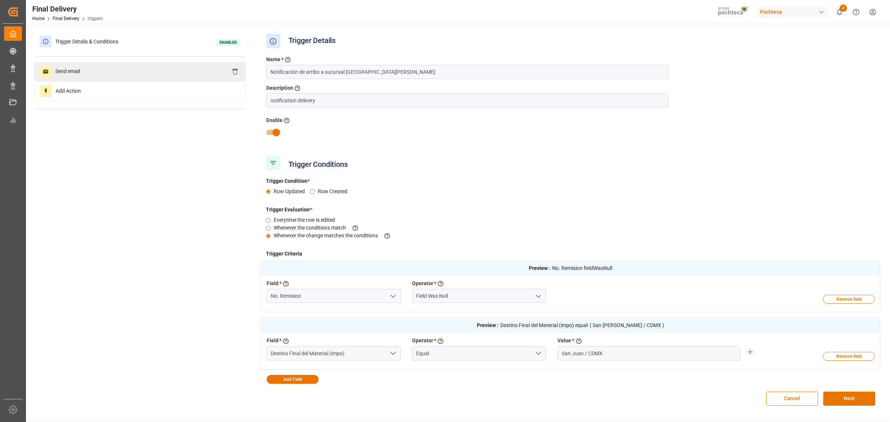
click at [125, 73] on div "Send email" at bounding box center [140, 71] width 212 height 19
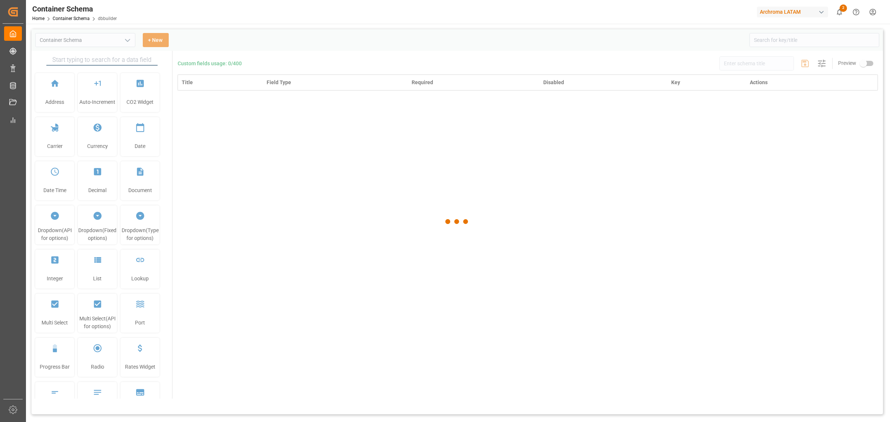
type input "Container Schema"
